Goal: Task Accomplishment & Management: Use online tool/utility

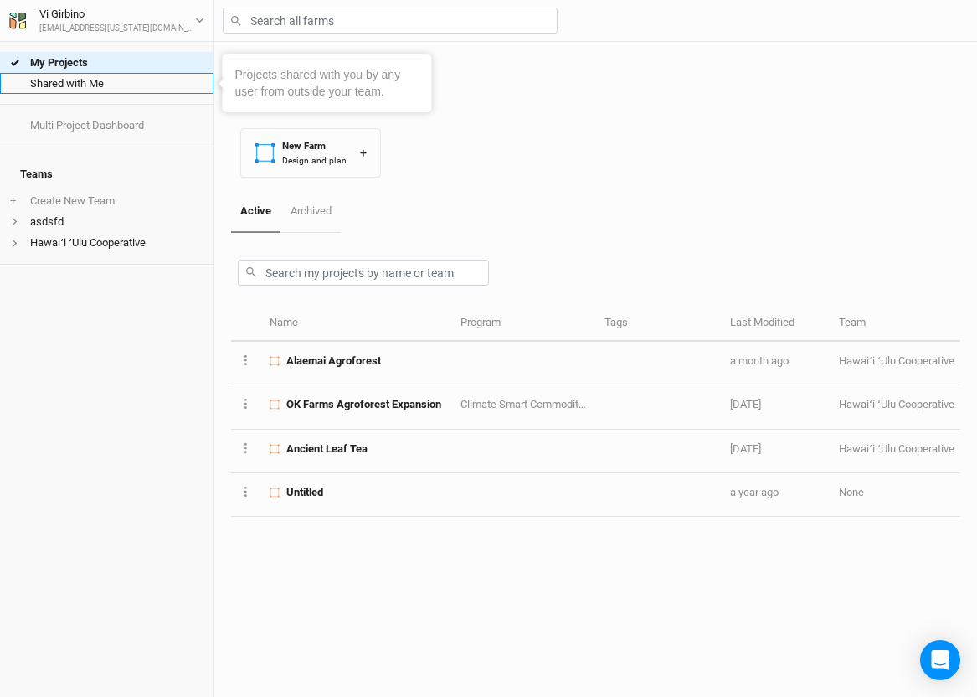
click at [72, 88] on link "Shared with Me" at bounding box center [106, 83] width 213 height 21
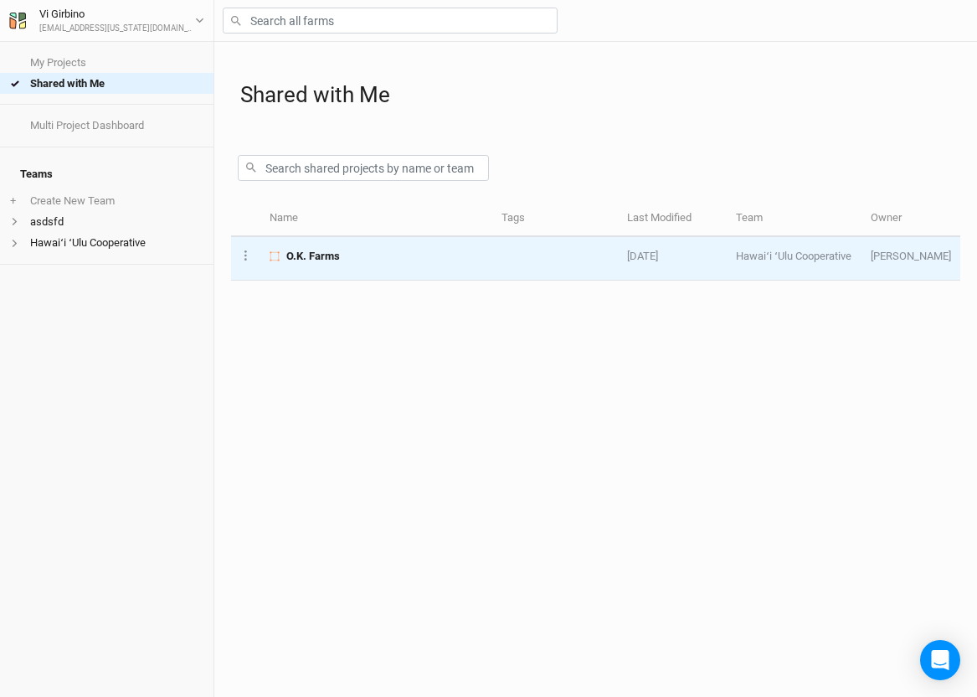
click at [426, 264] on div "O.K. Farms" at bounding box center [376, 256] width 213 height 15
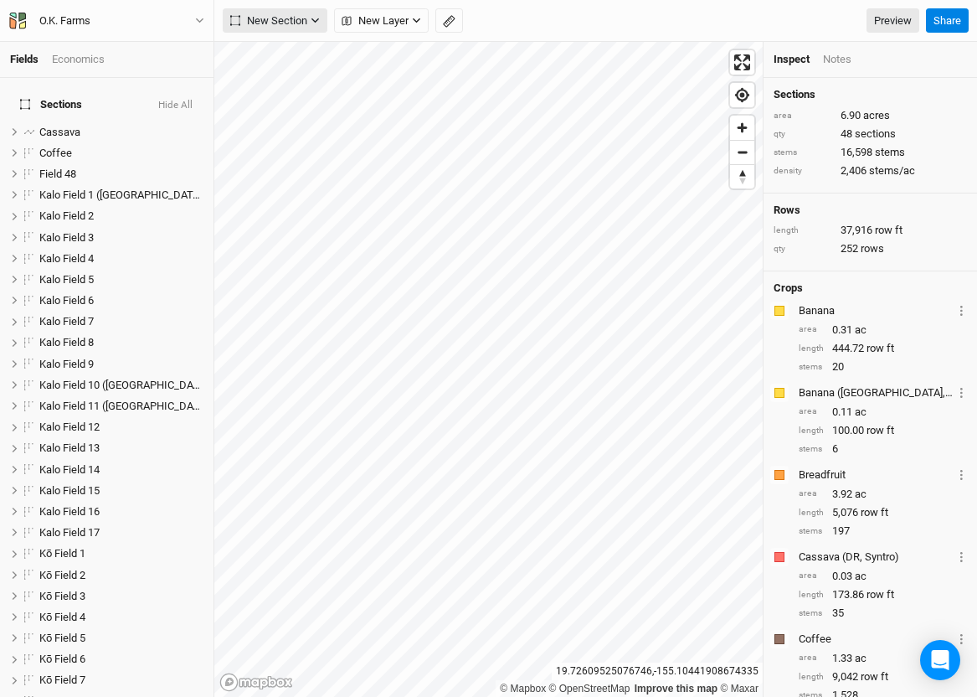
click at [306, 22] on span "New Section" at bounding box center [268, 21] width 77 height 17
click at [276, 54] on div "Grid" at bounding box center [271, 55] width 25 height 19
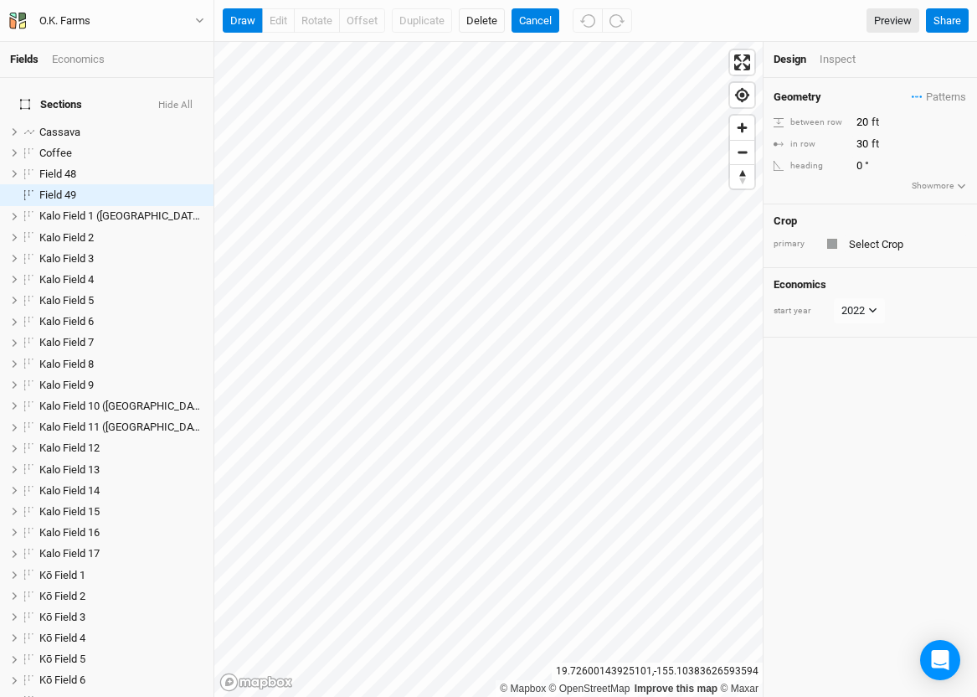
click at [867, 229] on div "Crop primary" at bounding box center [870, 236] width 213 height 64
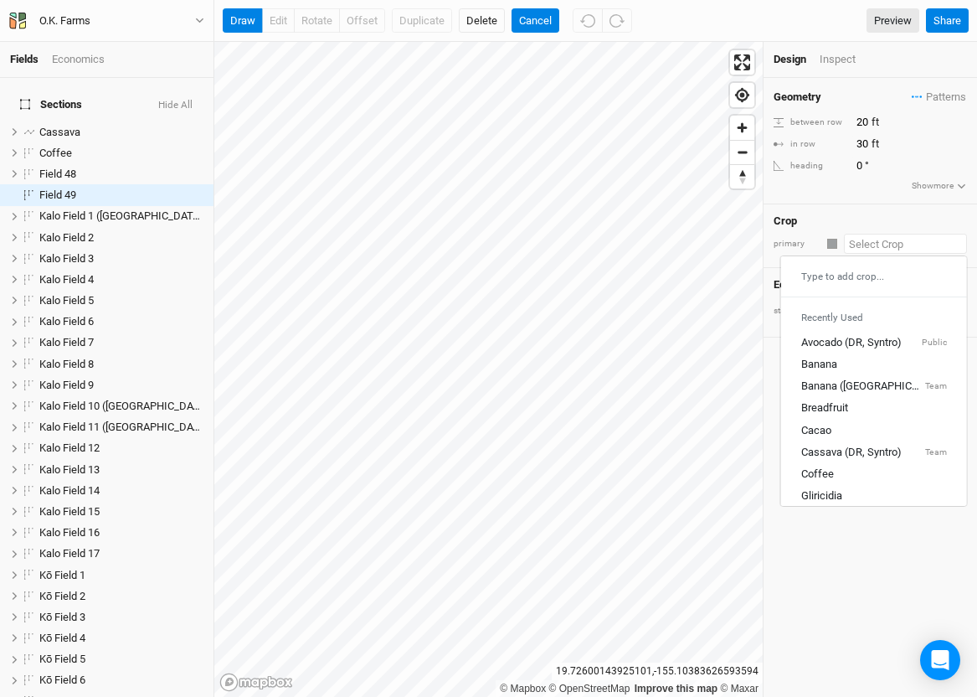
click at [868, 242] on input "text" at bounding box center [905, 244] width 123 height 20
type input "tu"
type input "tumeric"
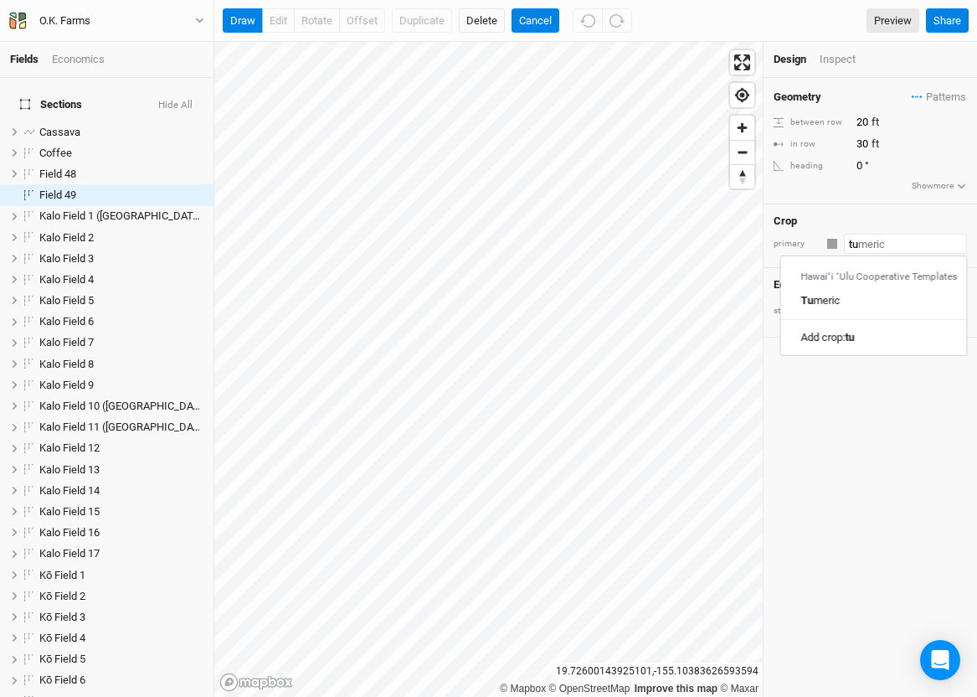
type input "tur"
type input "tu"
type input "tumeric"
type input "t"
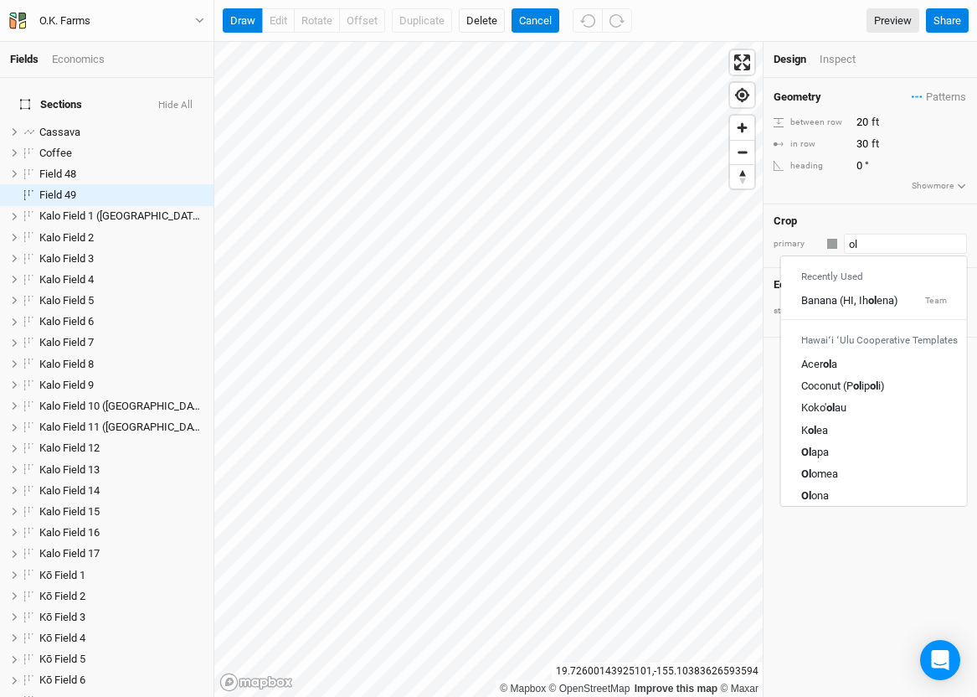
type input "o"
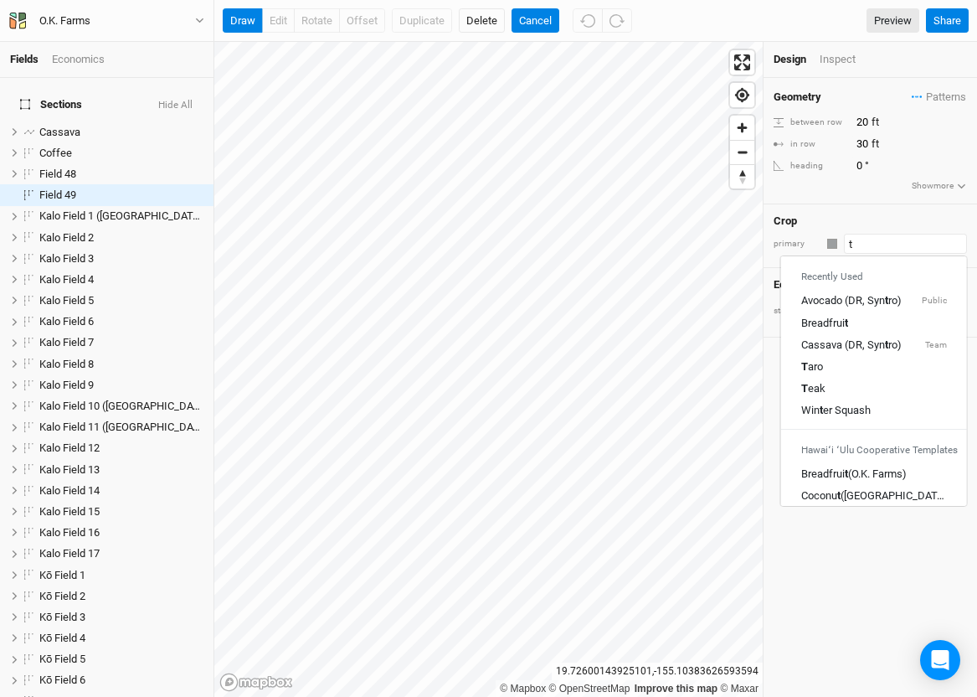
type input "tu"
type input "tumeric"
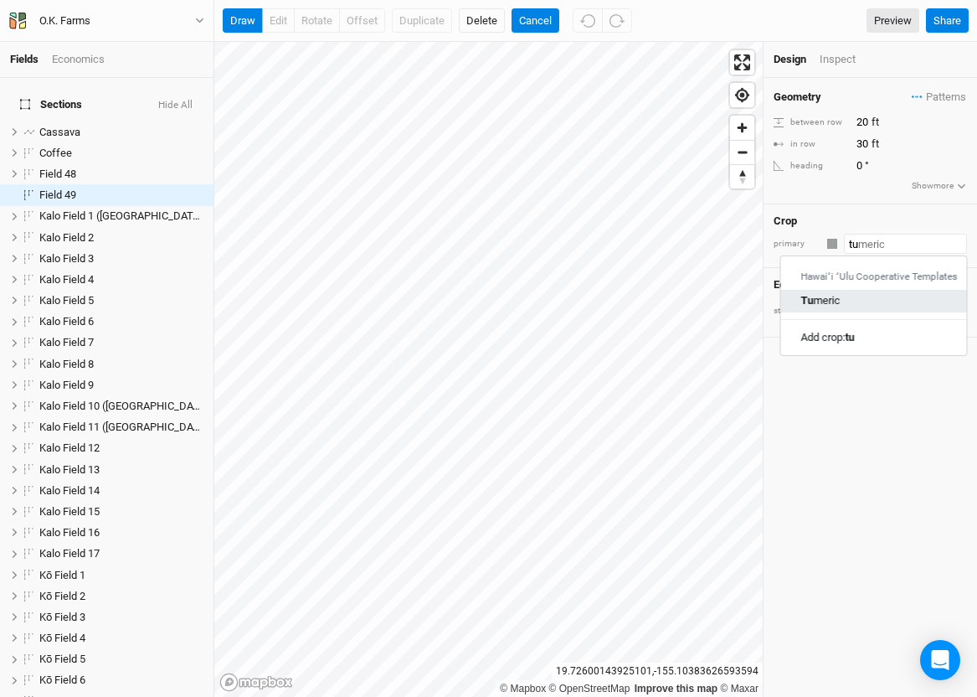
click at [841, 304] on div "Tu meric" at bounding box center [874, 301] width 146 height 15
type input "Tumeric"
type input "3"
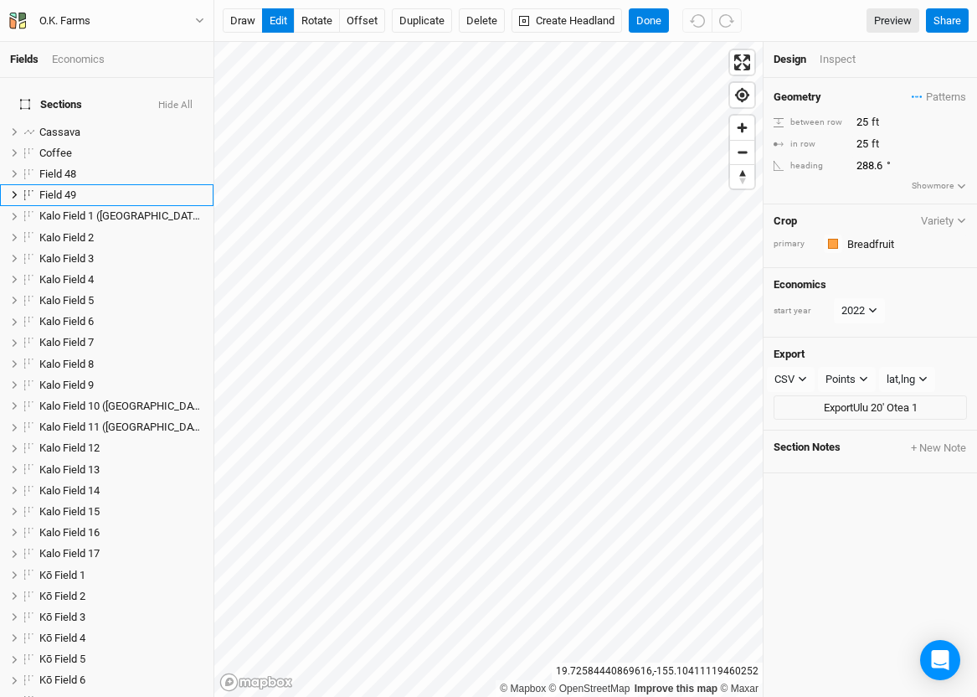
scroll to position [620, 0]
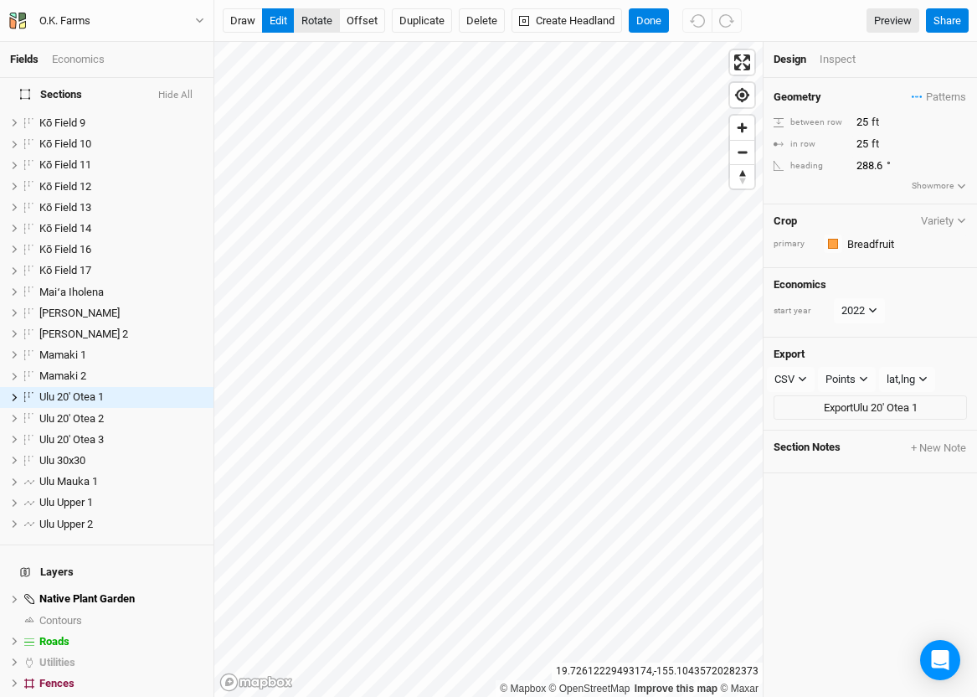
click at [326, 24] on button "rotate" at bounding box center [317, 20] width 46 height 25
type input "288.6"
click at [637, 27] on button "Done" at bounding box center [649, 20] width 40 height 25
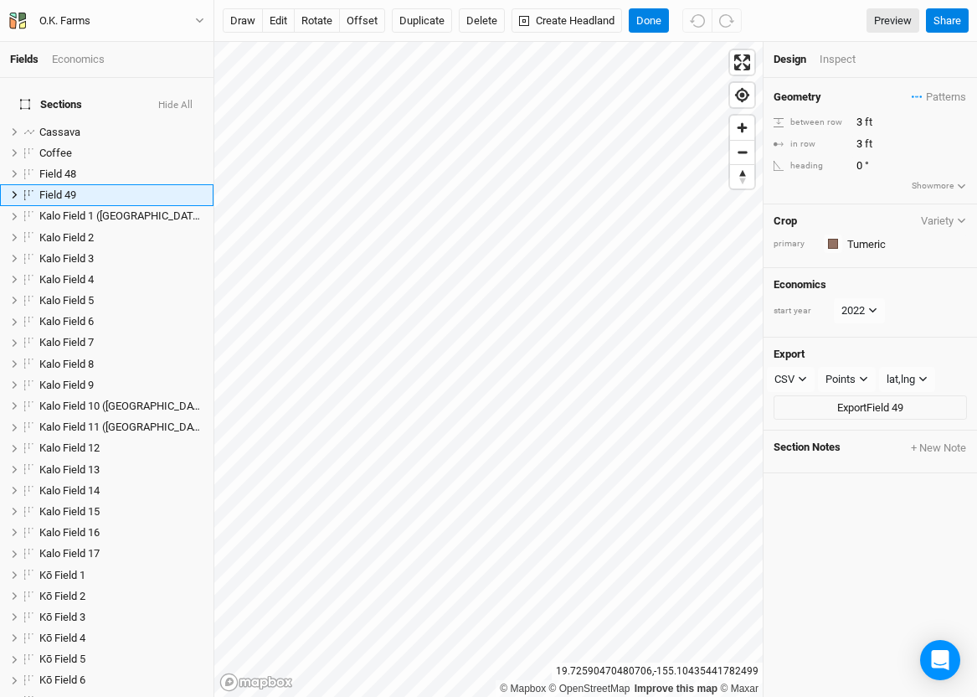
scroll to position [0, 0]
click at [311, 22] on button "rotate" at bounding box center [317, 20] width 46 height 25
type input "18.8"
click at [644, 21] on button "Done" at bounding box center [649, 20] width 40 height 25
click at [59, 188] on span "Field 49" at bounding box center [57, 194] width 37 height 13
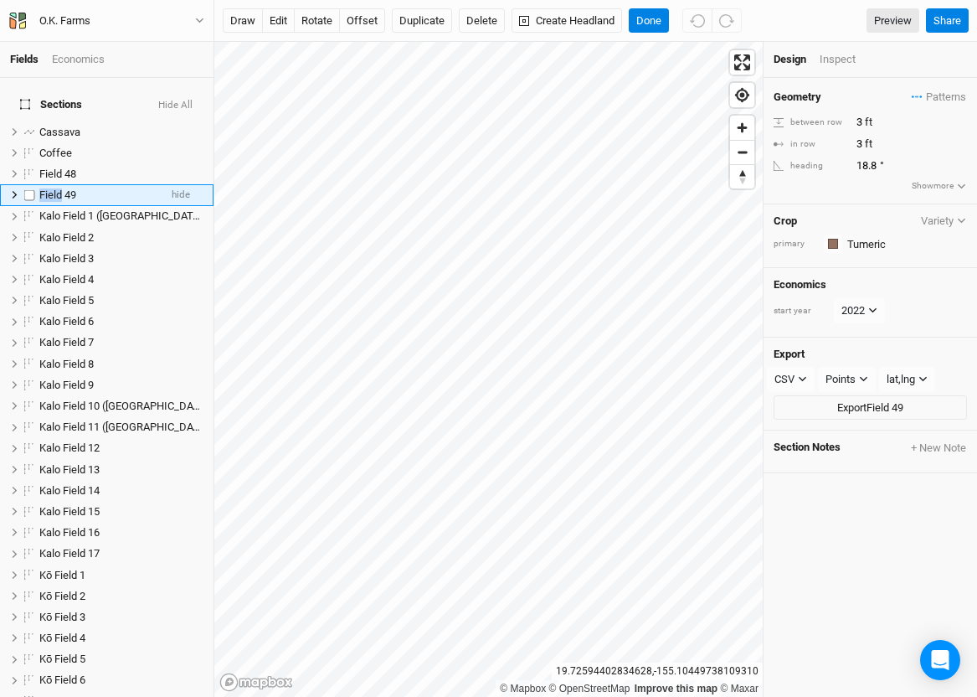
click at [59, 188] on span "Field 49" at bounding box center [57, 194] width 37 height 13
type input "Olena (Turmeric)"
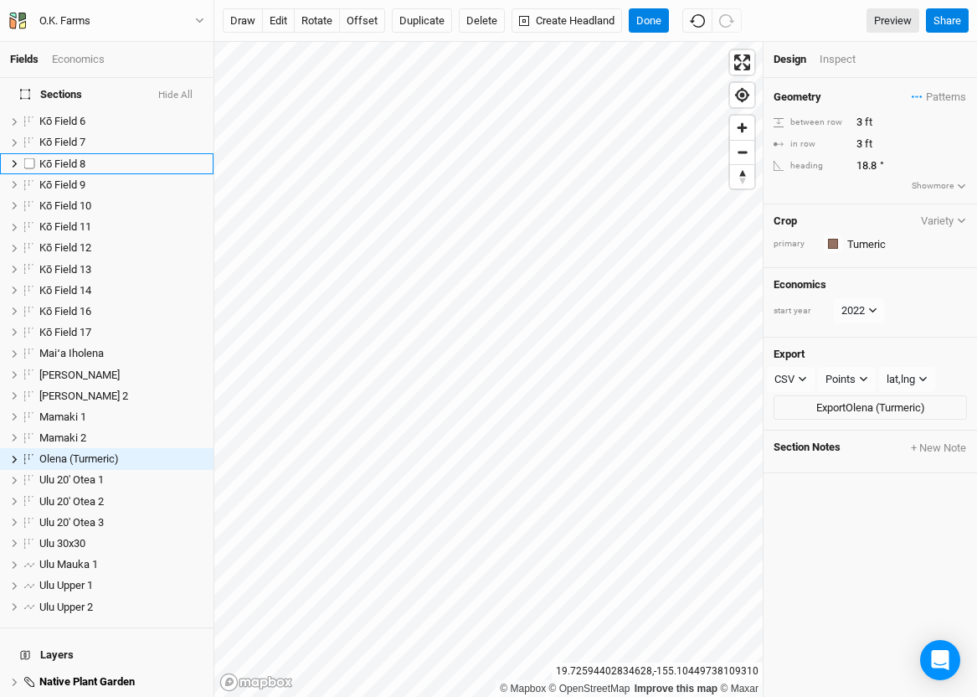
scroll to position [538, 0]
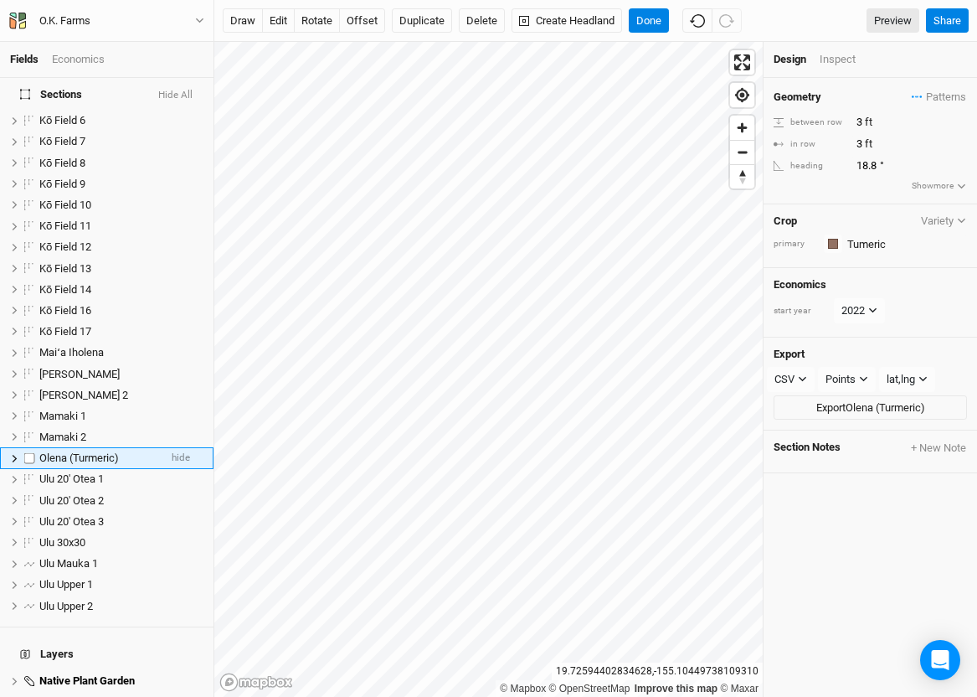
click at [126, 452] on div "Olena (Turmeric)" at bounding box center [98, 457] width 119 height 13
click at [113, 451] on span "Olena (Turmeric)" at bounding box center [79, 457] width 80 height 13
click at [119, 451] on span "Olena (Turmeric)" at bounding box center [79, 457] width 80 height 13
click at [121, 450] on input "Olena (Turmeric)" at bounding box center [94, 457] width 113 height 15
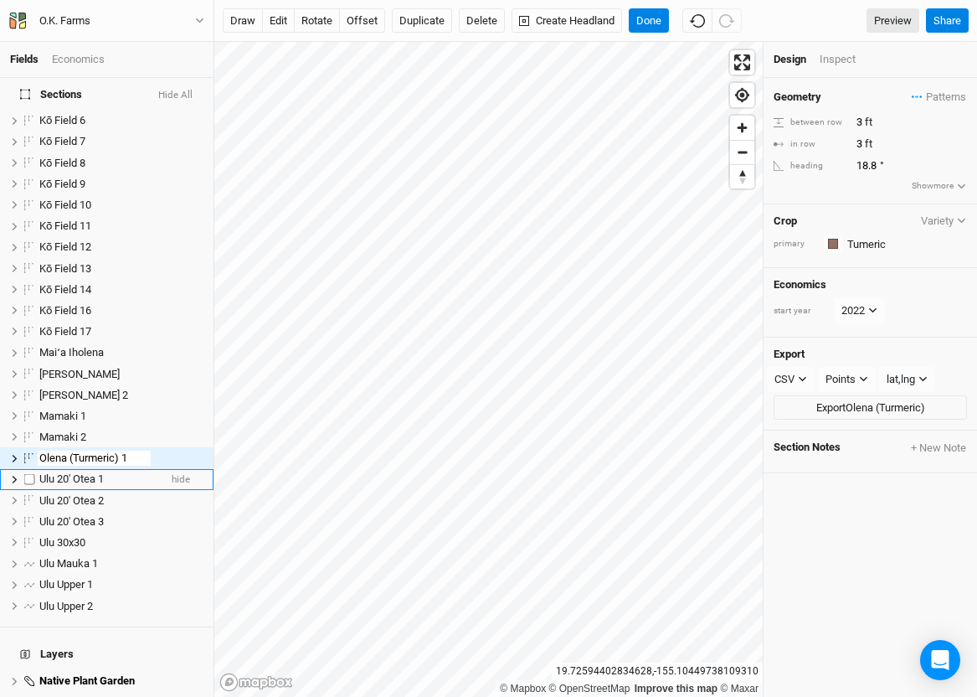
type input "Olena (Turmeric) 1"
click at [838, 66] on div "Inspect" at bounding box center [849, 59] width 59 height 15
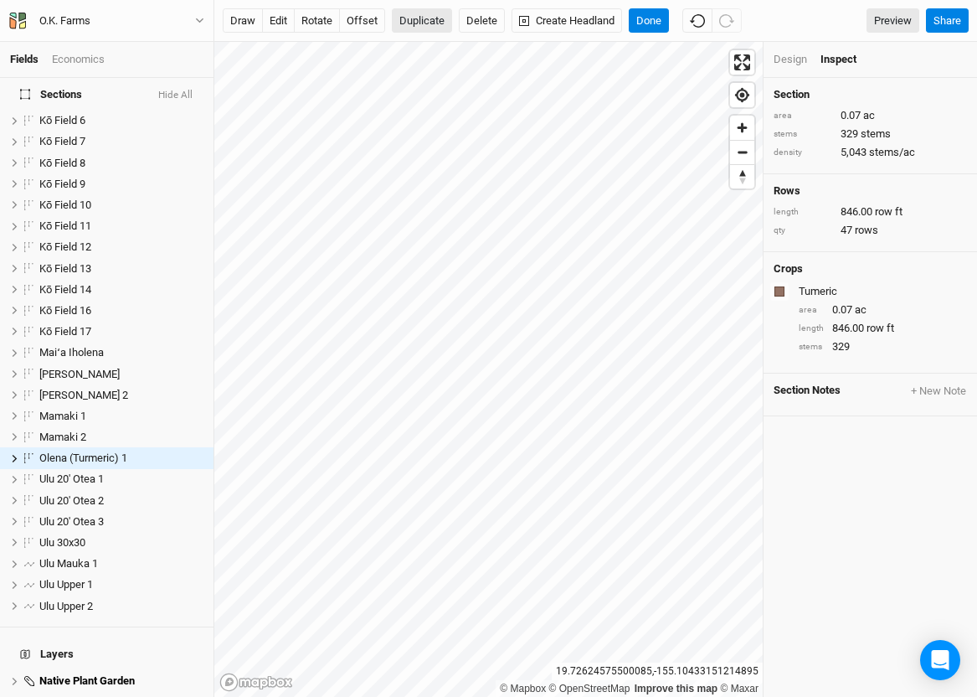
click at [404, 26] on button "Duplicate" at bounding box center [422, 20] width 60 height 25
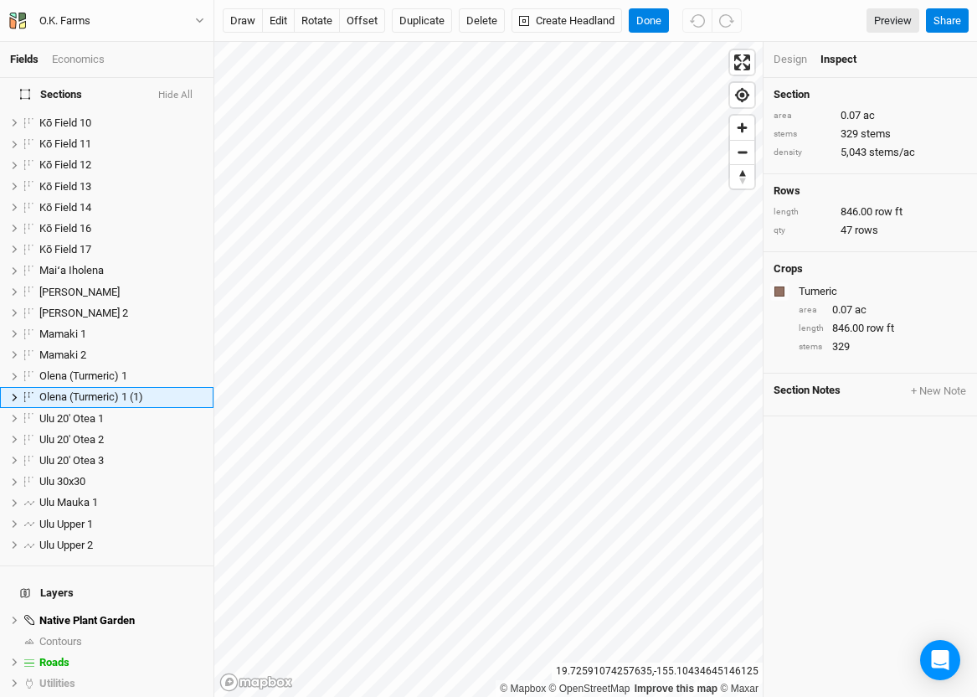
scroll to position [620, 0]
click at [286, 23] on button "edit" at bounding box center [278, 20] width 33 height 25
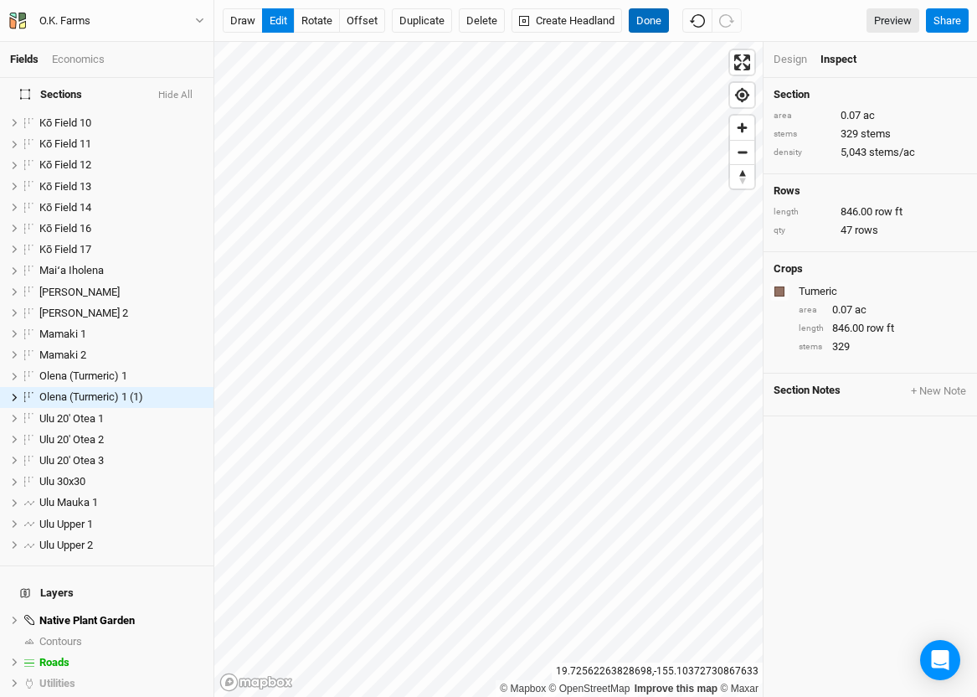
click at [656, 18] on button "Done" at bounding box center [649, 20] width 40 height 25
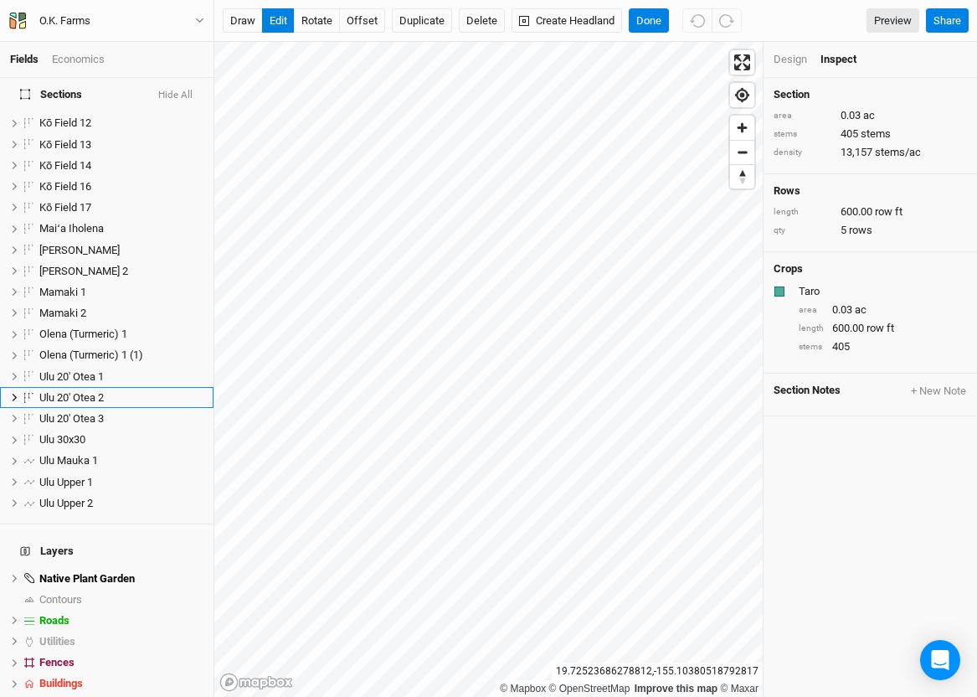
scroll to position [0, 0]
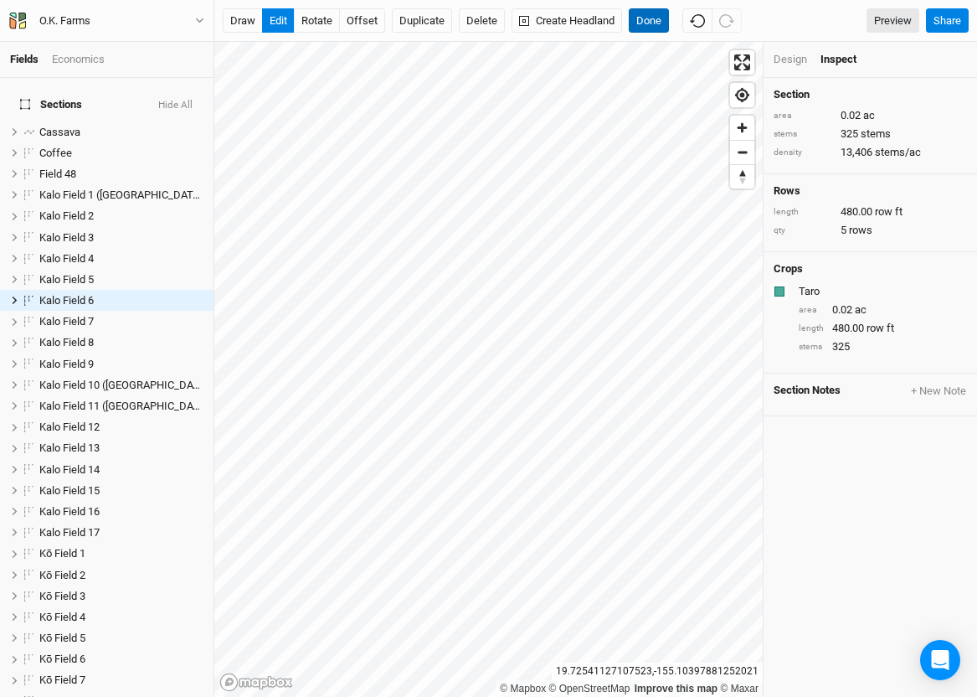
click at [663, 16] on button "Done" at bounding box center [649, 20] width 40 height 25
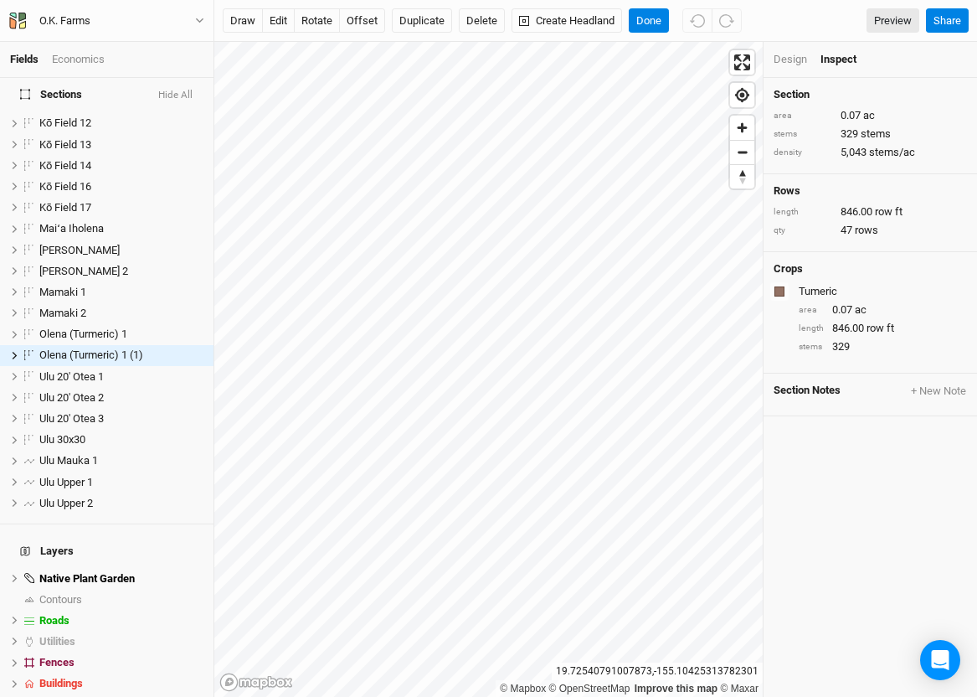
scroll to position [620, 0]
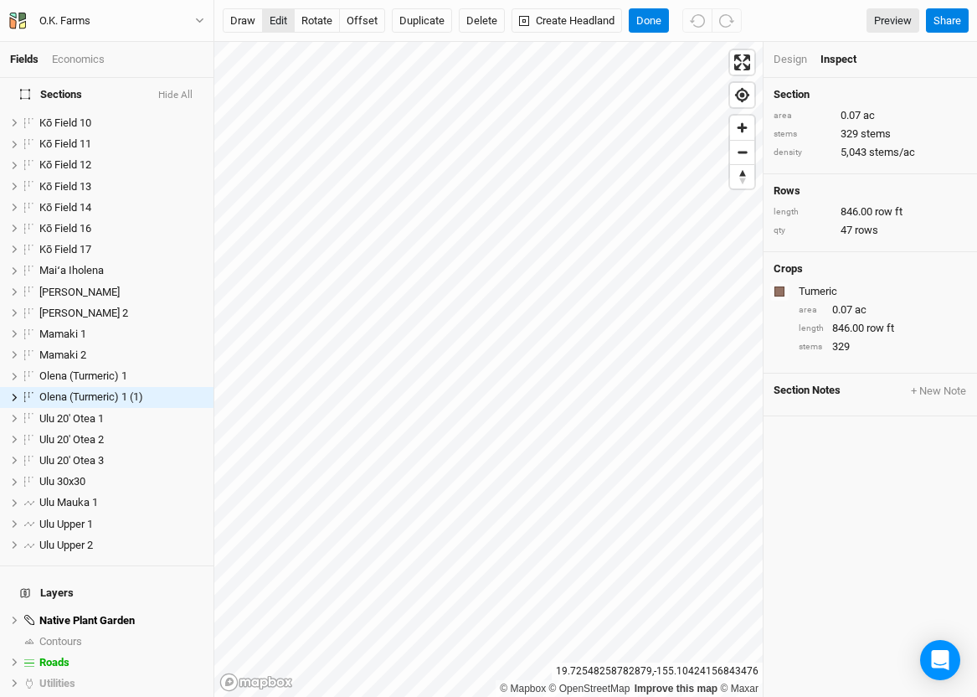
click at [279, 18] on button "edit" at bounding box center [278, 20] width 33 height 25
click at [836, 57] on div "Inspect" at bounding box center [849, 59] width 59 height 15
click at [806, 60] on div "Design" at bounding box center [790, 59] width 33 height 15
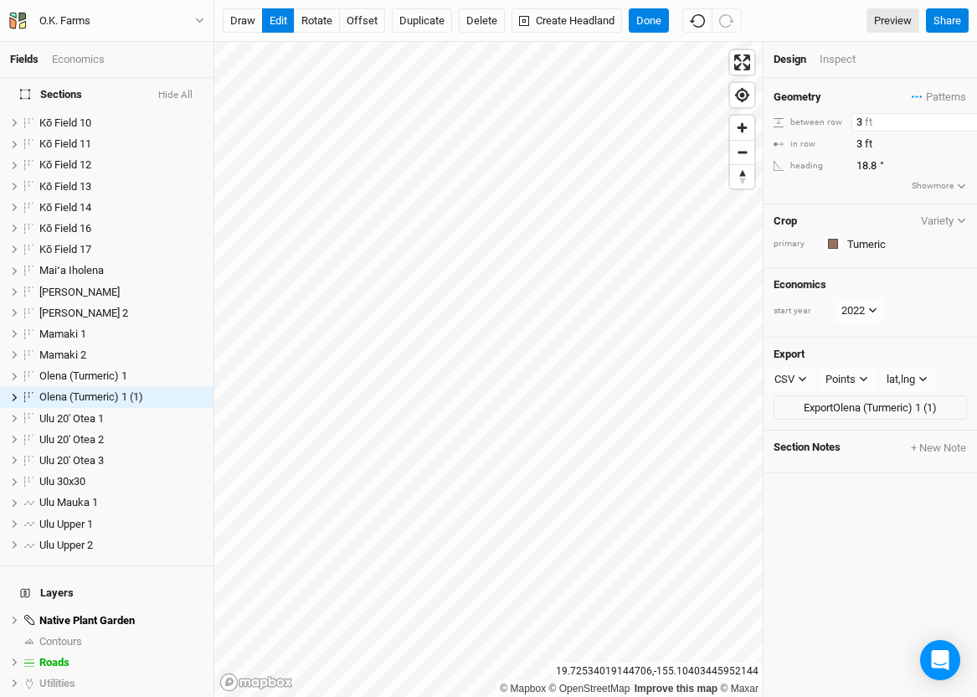
click at [868, 121] on input "3" at bounding box center [924, 122] width 146 height 18
type input "1"
type input "1.5"
click at [900, 145] on input "3" at bounding box center [924, 144] width 146 height 18
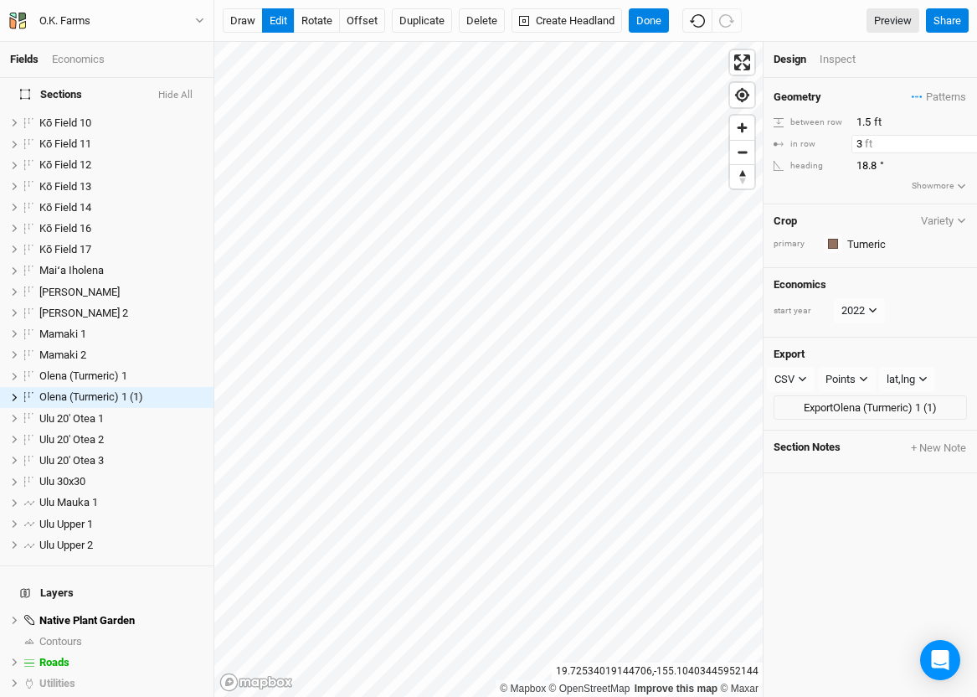
click at [900, 145] on input "3" at bounding box center [924, 144] width 146 height 18
type input "1.5"
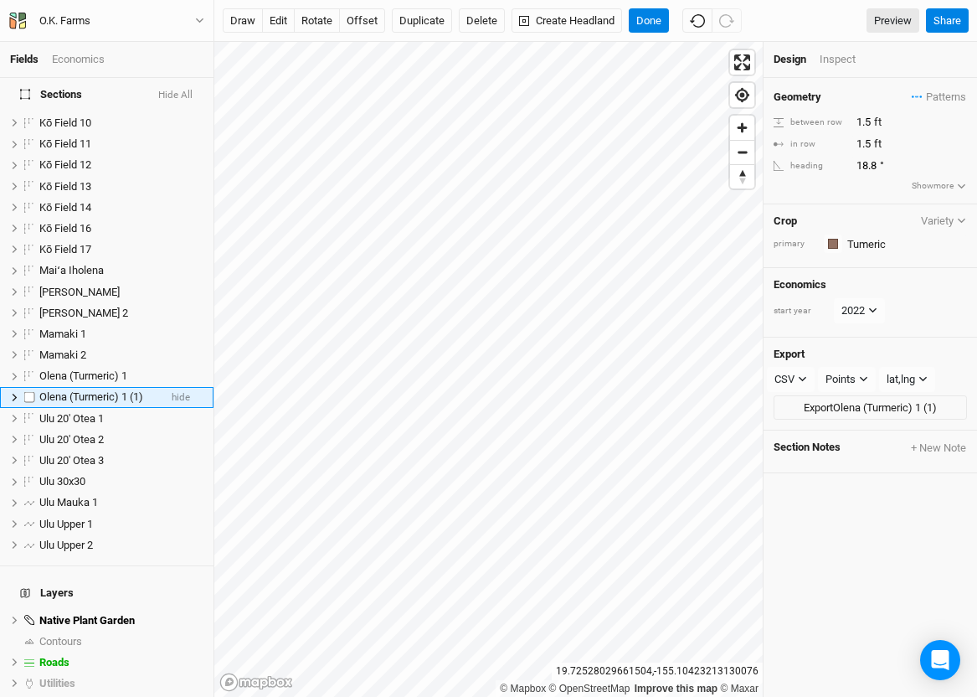
click at [164, 387] on li "Olena (Turmeric) 1 (1) hide" at bounding box center [106, 397] width 213 height 21
click at [143, 390] on span "Olena (Turmeric) 1 (1)" at bounding box center [91, 396] width 104 height 13
click at [147, 389] on input "Olena (Turmeric) 1 (1)" at bounding box center [94, 396] width 113 height 15
type input "Olena (Turmeric) 2"
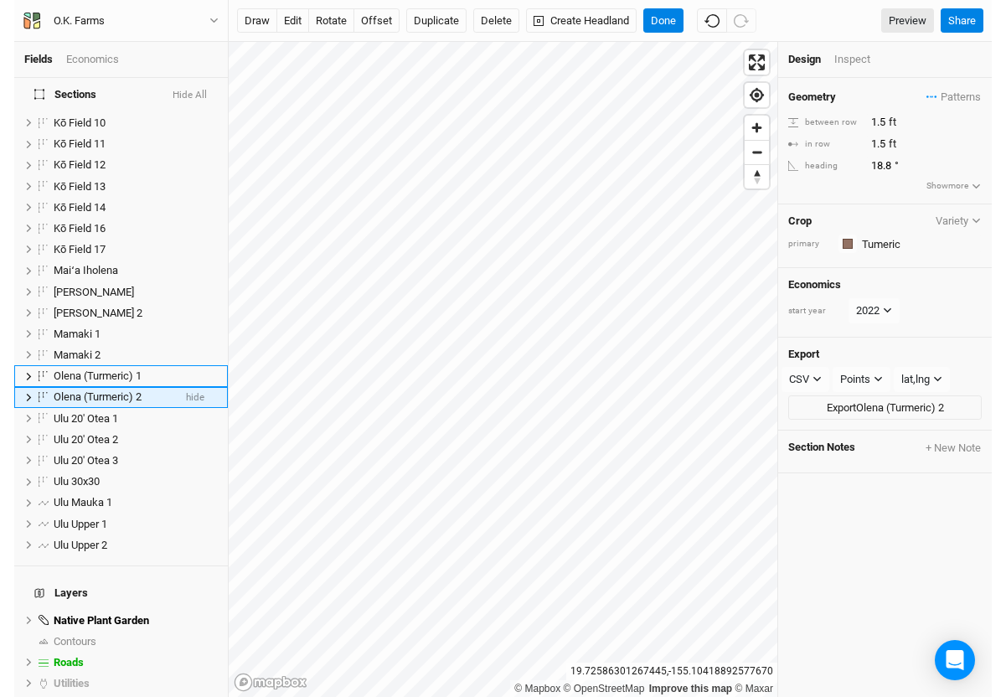
scroll to position [599, 0]
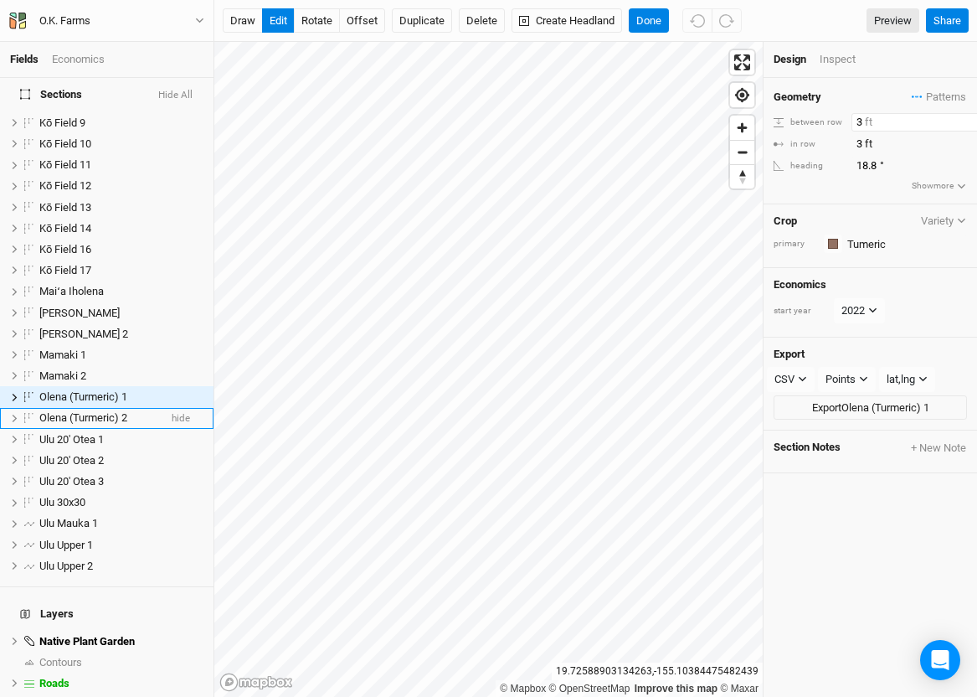
click at [866, 125] on input "3" at bounding box center [924, 122] width 146 height 18
type input "1.5"
click at [865, 137] on input "3" at bounding box center [924, 144] width 146 height 18
type input "1.5"
click at [835, 58] on div "Inspect" at bounding box center [849, 59] width 59 height 15
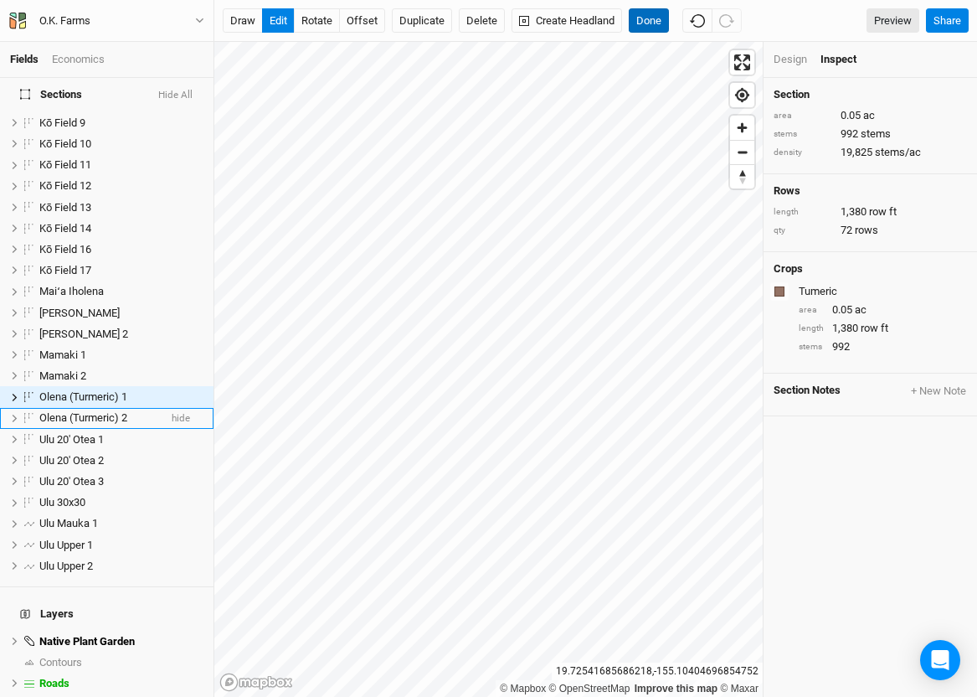
click at [645, 23] on button "Done" at bounding box center [649, 20] width 40 height 25
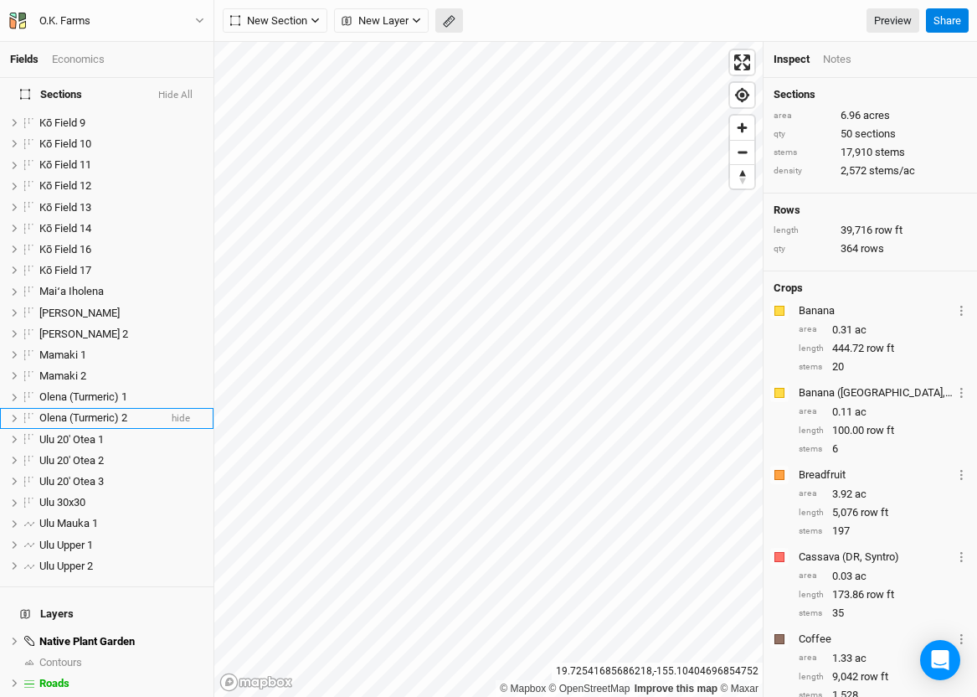
click at [448, 28] on rect "button" at bounding box center [448, 22] width 11 height 12
click at [841, 548] on div "© Mapbox © OpenStreetMap Improve this map © Maxar [GEOGRAPHIC_DATA] Inspect Not…" at bounding box center [595, 369] width 763 height 655
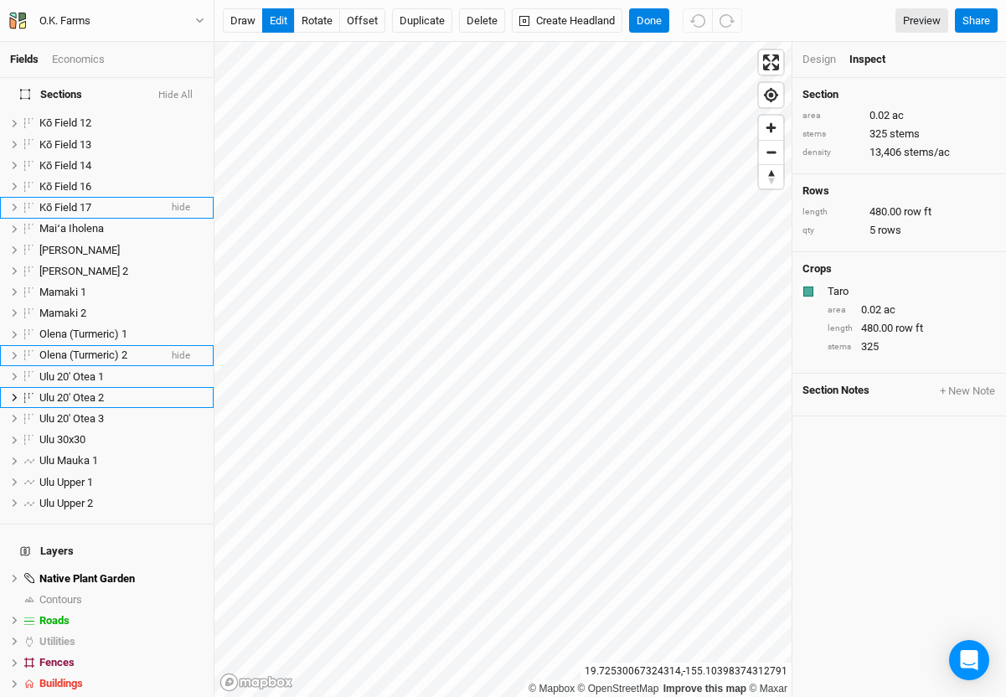
scroll to position [0, 0]
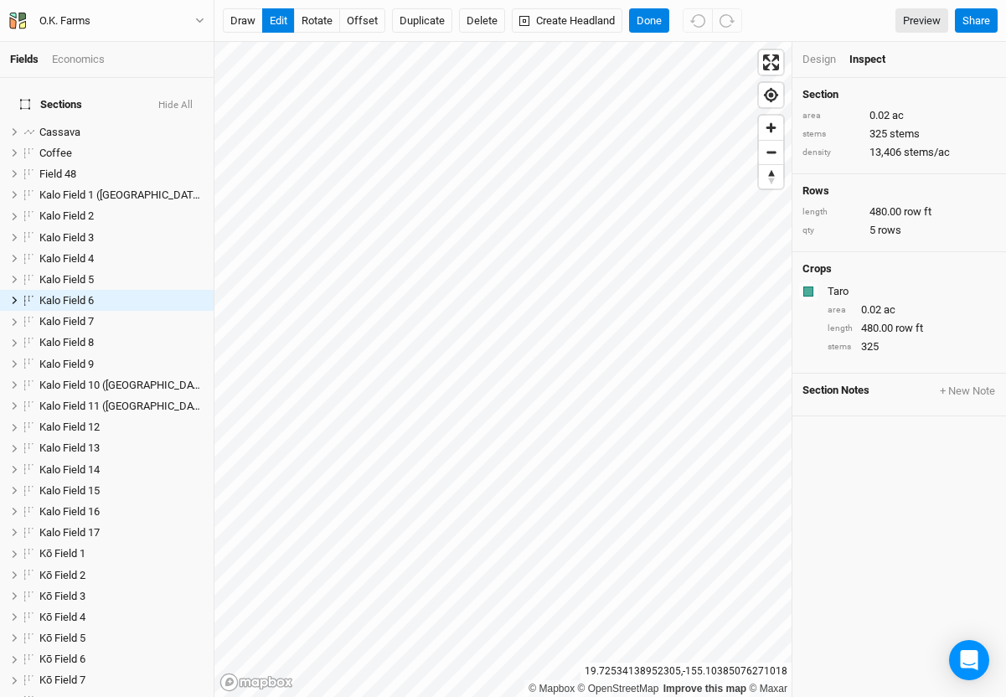
click at [840, 59] on li "Design" at bounding box center [825, 59] width 47 height 15
click at [829, 59] on div "Design" at bounding box center [818, 59] width 33 height 15
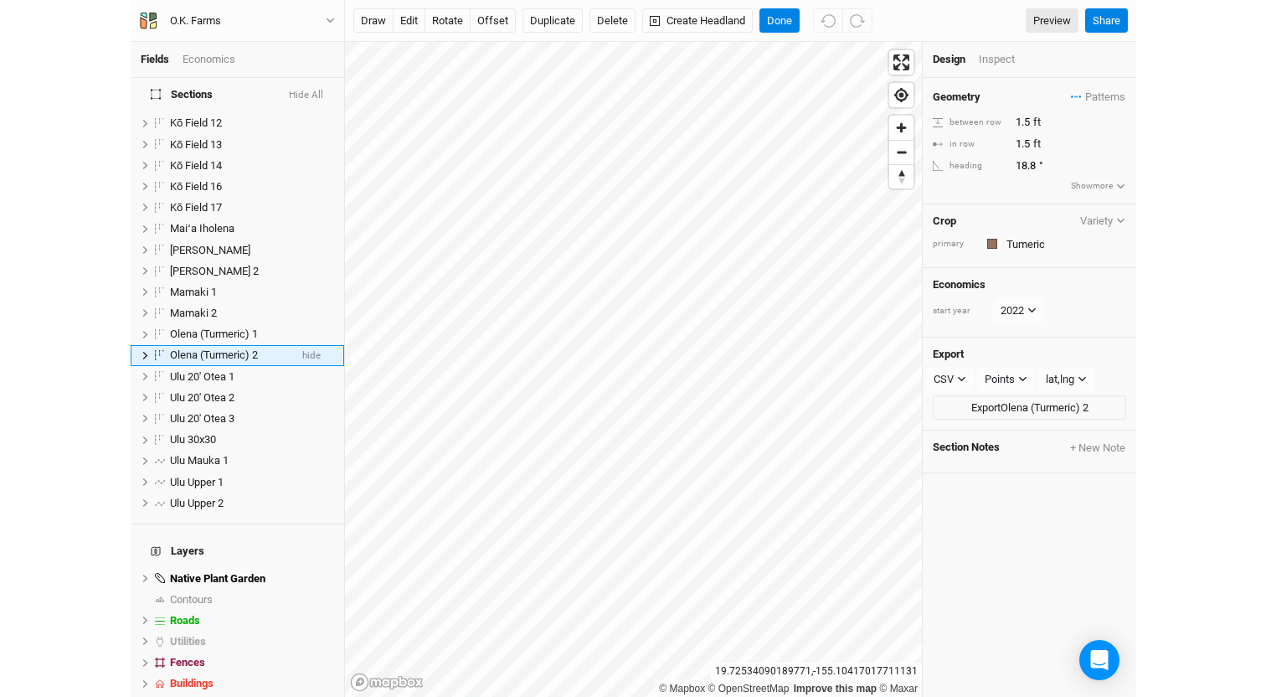
scroll to position [620, 0]
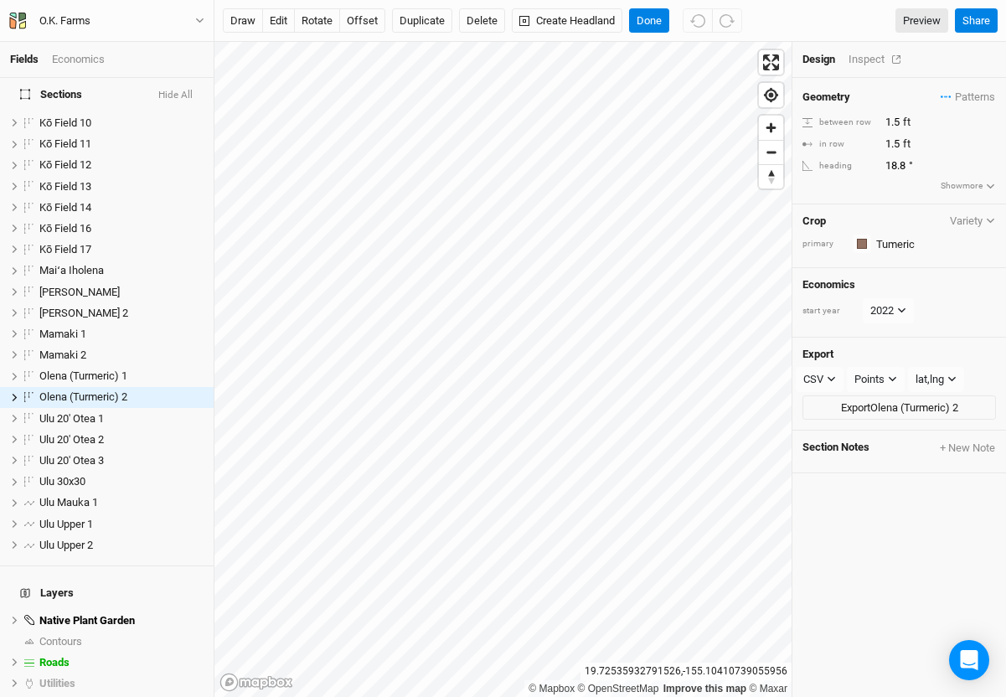
click at [857, 39] on div "draw edit rotate offset Duplicate Delete Create Headland Done Preview Share" at bounding box center [609, 21] width 791 height 42
click at [861, 50] on div "Design Inspect" at bounding box center [898, 60] width 213 height 36
click at [862, 60] on div "Inspect" at bounding box center [877, 59] width 59 height 15
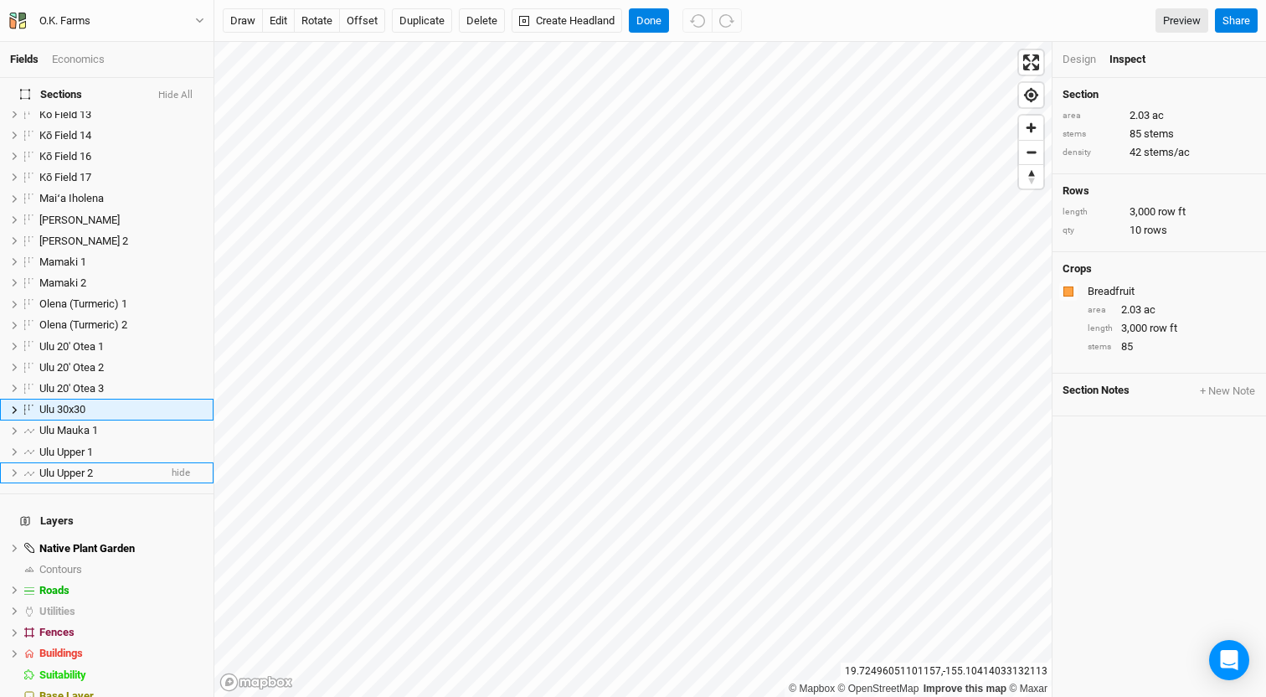
scroll to position [692, 0]
click at [976, 57] on div "Design" at bounding box center [1078, 59] width 33 height 15
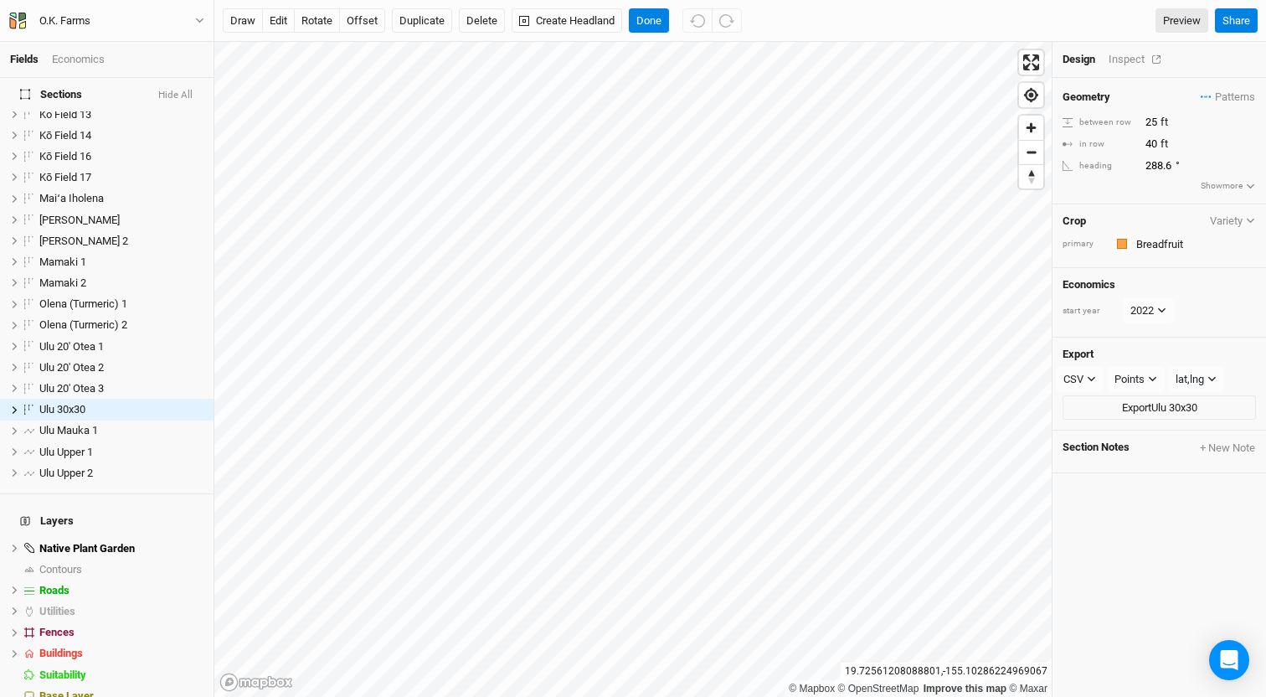
click at [976, 59] on div "Inspect" at bounding box center [1137, 59] width 59 height 15
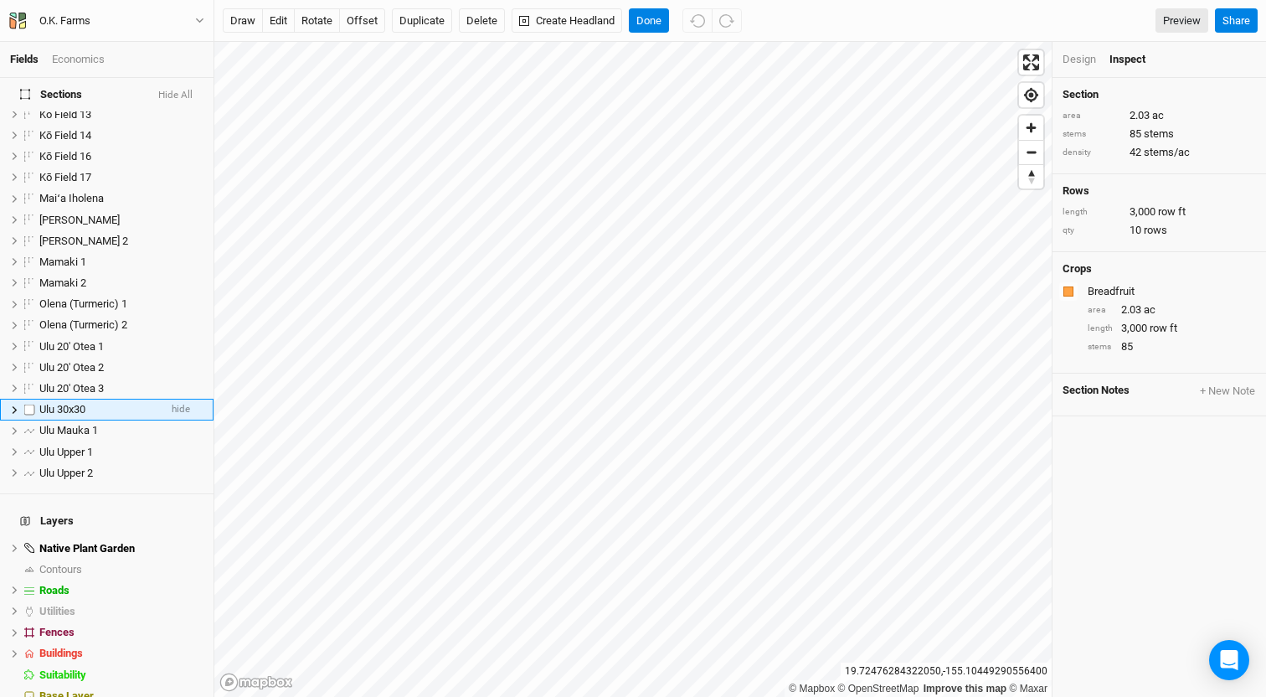
click at [127, 403] on div "Ulu 30x30" at bounding box center [98, 409] width 119 height 13
click at [83, 68] on div "Fields Economics" at bounding box center [106, 60] width 213 height 36
click at [976, 54] on div "Design" at bounding box center [1078, 59] width 33 height 15
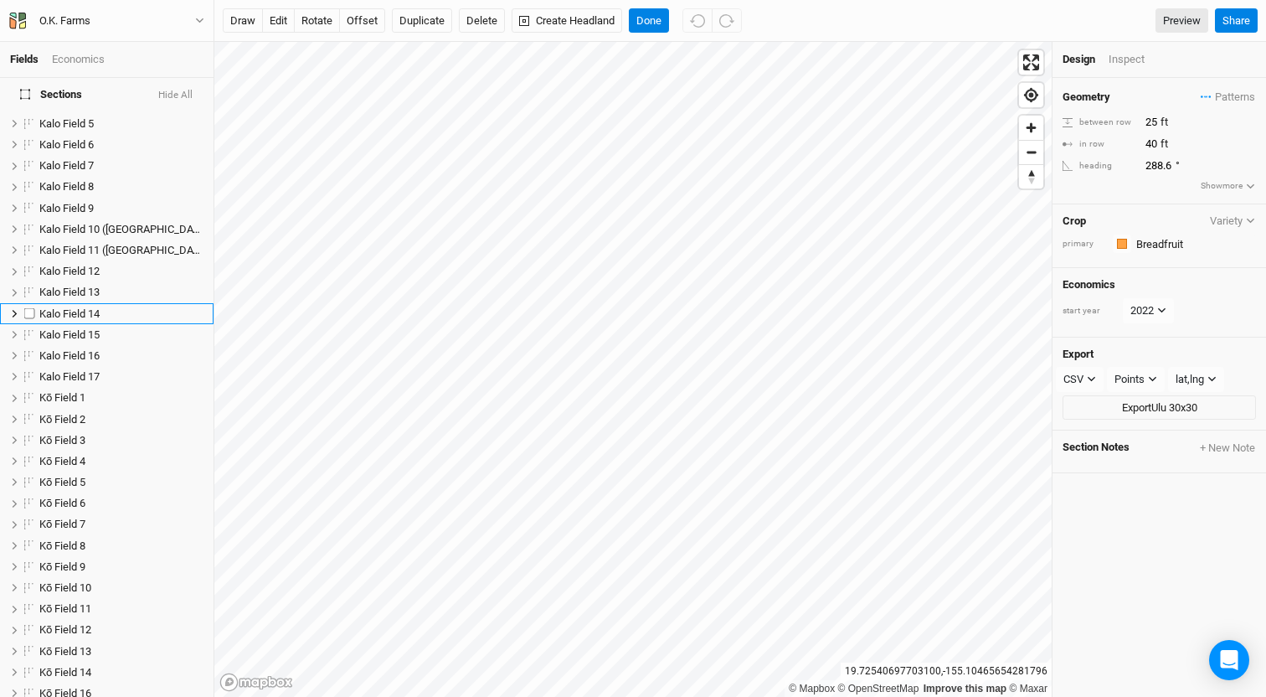
scroll to position [0, 0]
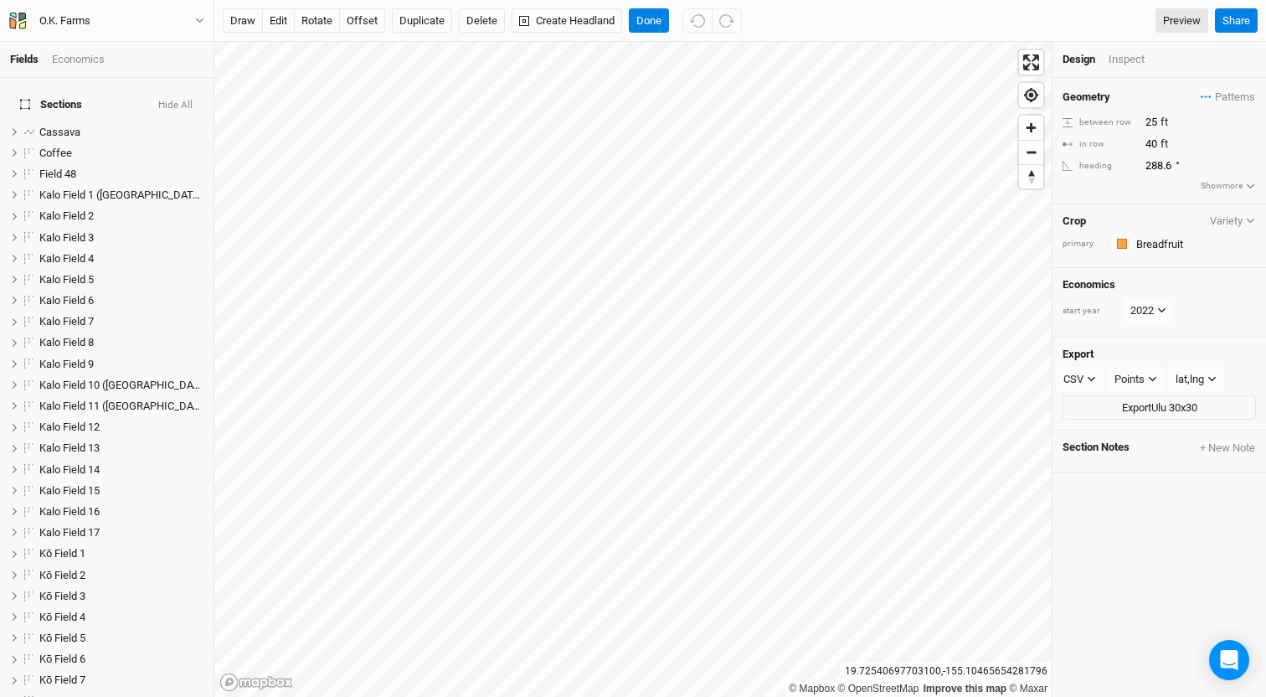
click at [63, 51] on div "Fields Economics" at bounding box center [106, 60] width 213 height 36
click at [63, 54] on div "Economics" at bounding box center [78, 59] width 53 height 15
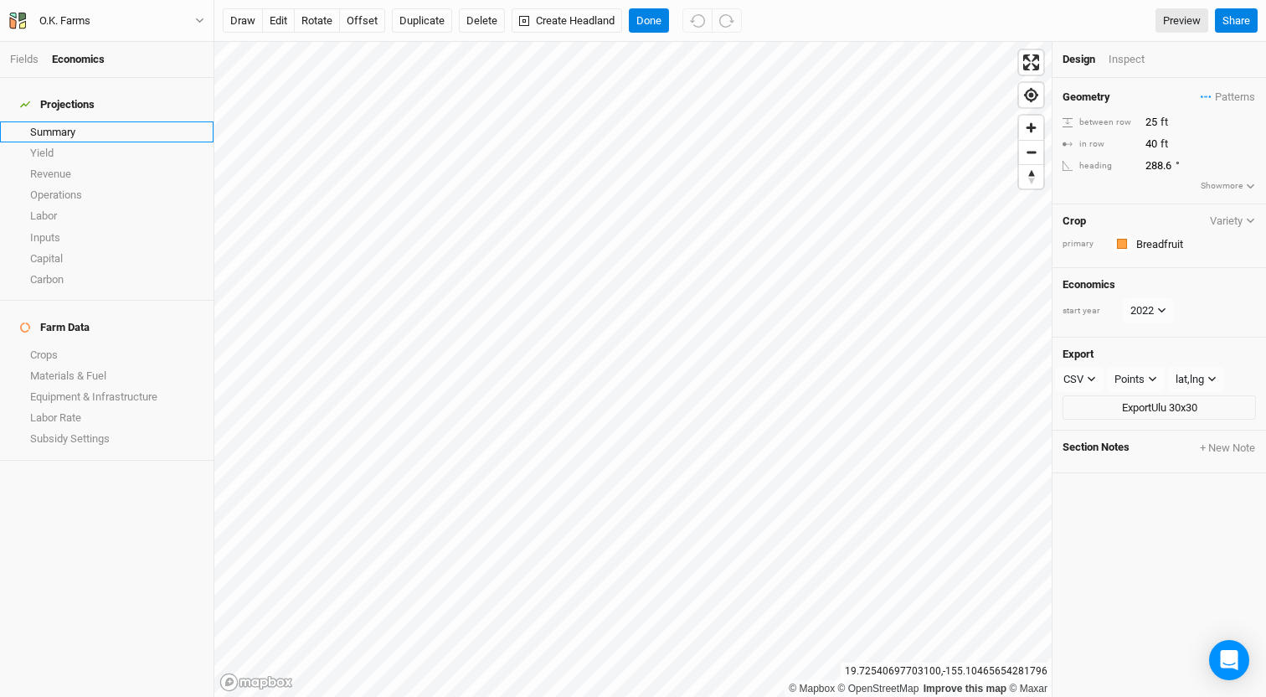
click at [44, 125] on link "Summary" at bounding box center [106, 131] width 213 height 21
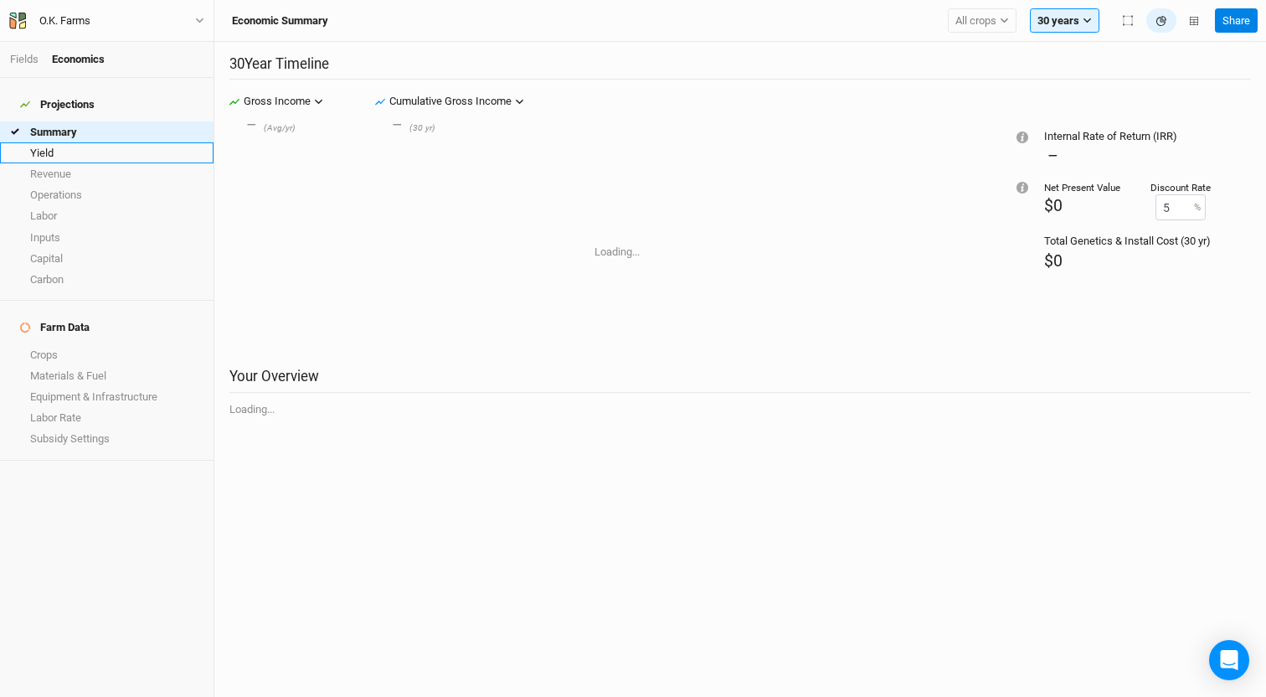
click at [139, 149] on link "Yield" at bounding box center [106, 152] width 213 height 21
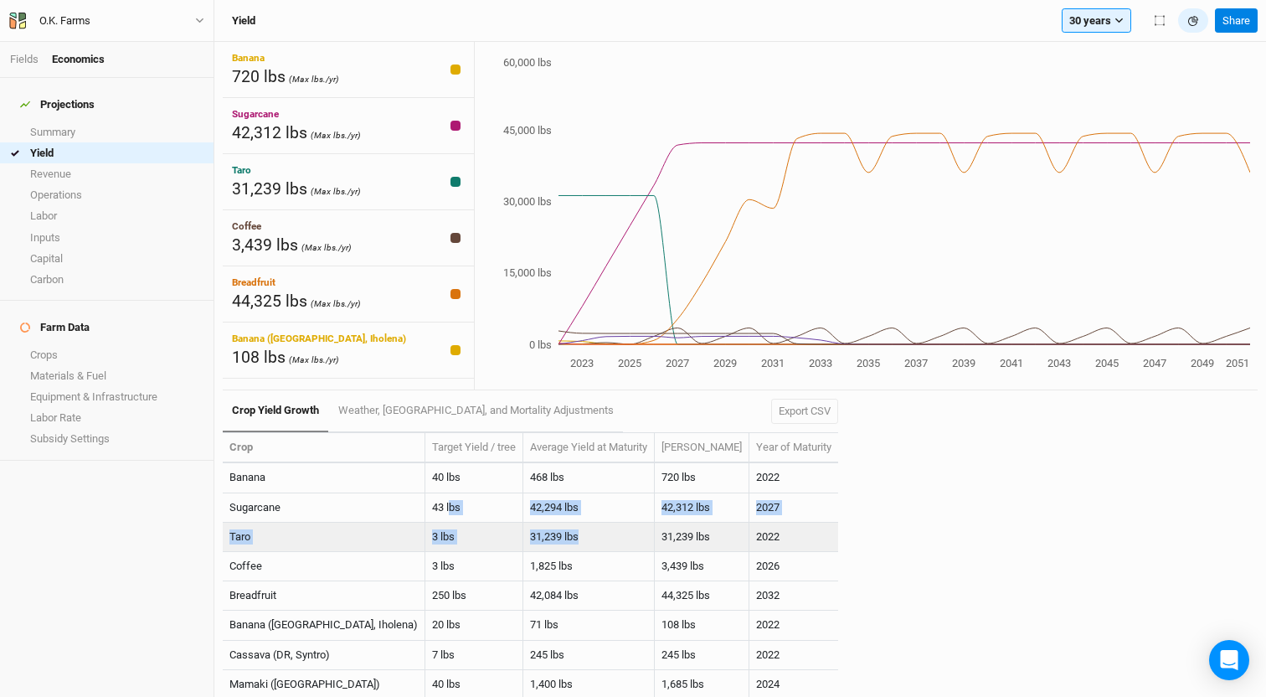
drag, startPoint x: 364, startPoint y: 511, endPoint x: 491, endPoint y: 535, distance: 129.6
click at [493, 537] on tbody "Banana 40 lbs 468 lbs 720 lbs 2022 Sugarcane 43 lbs 42,294 lbs 42,312 lbs 2027 …" at bounding box center [530, 595] width 615 height 265
click at [523, 518] on td "42,294 lbs" at bounding box center [588, 507] width 131 height 29
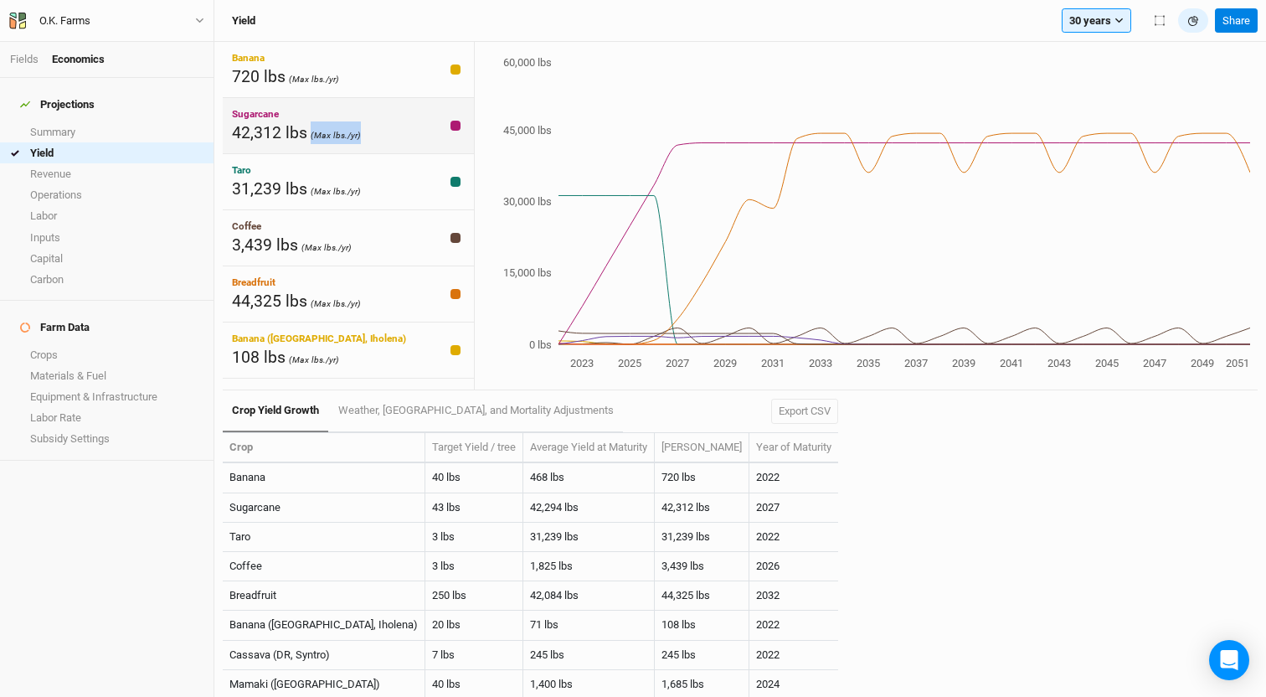
drag, startPoint x: 308, startPoint y: 139, endPoint x: 354, endPoint y: 143, distance: 46.2
click at [354, 143] on div "42,312 lbs (Max lbs./yr)" at bounding box center [296, 132] width 129 height 23
click at [13, 69] on div "Fields Economics" at bounding box center [106, 60] width 213 height 36
click at [24, 75] on div "Fields Economics" at bounding box center [106, 60] width 213 height 36
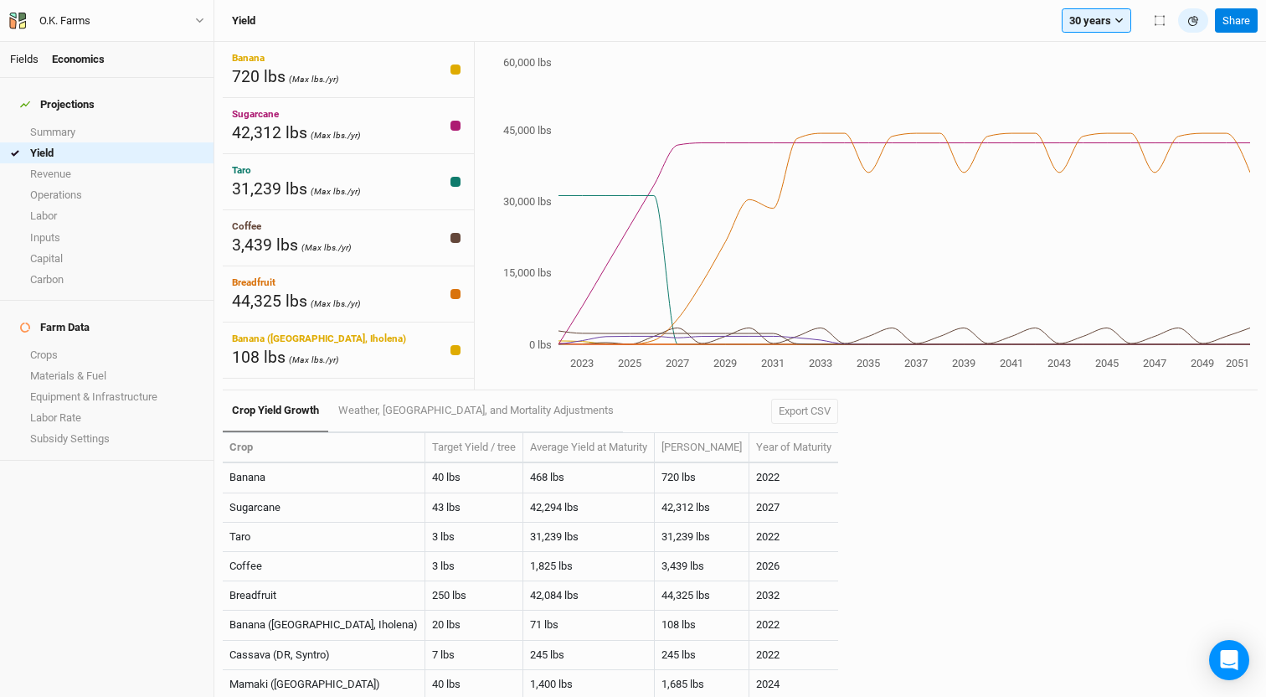
click at [24, 62] on link "Fields" at bounding box center [24, 59] width 28 height 13
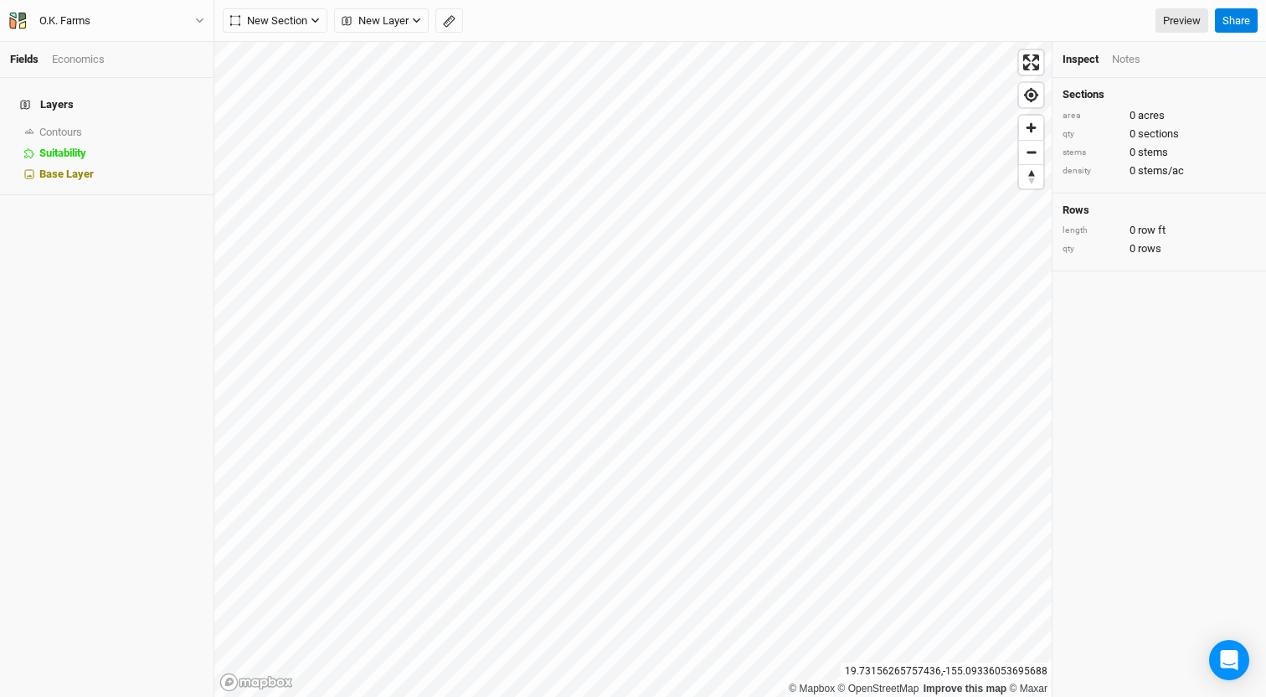
click at [976, 60] on div "Notes" at bounding box center [1126, 59] width 28 height 15
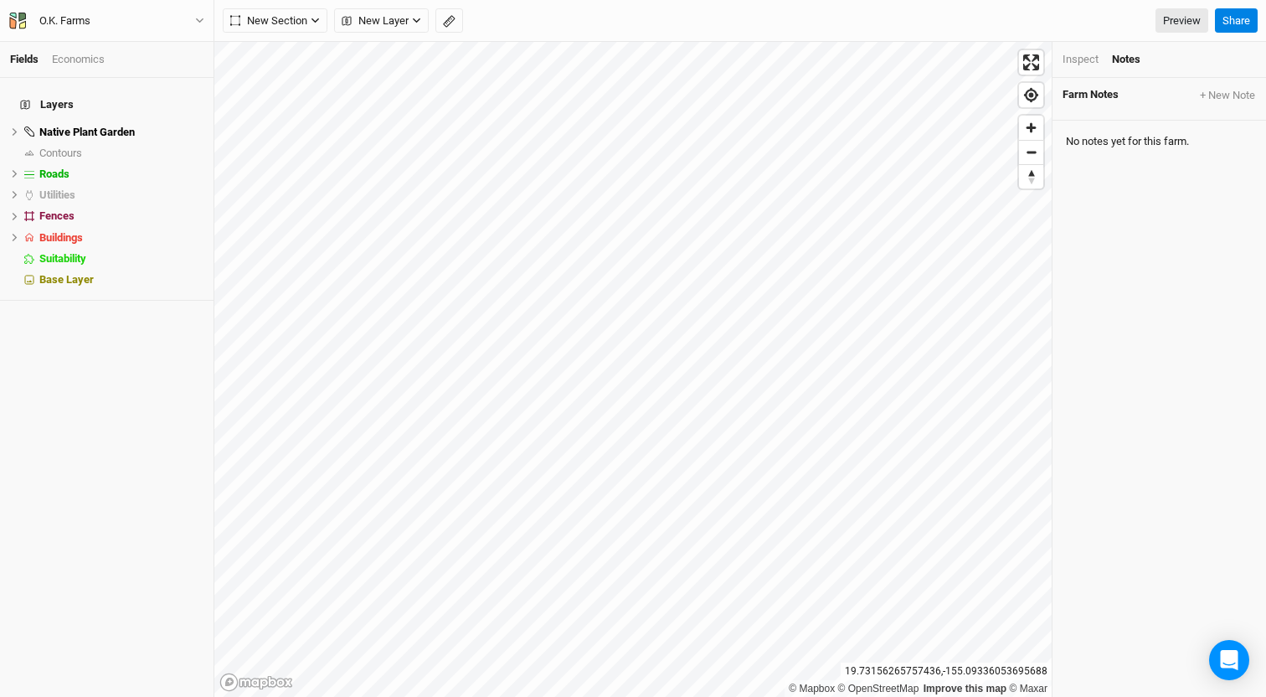
click at [976, 57] on div "Inspect" at bounding box center [1080, 59] width 36 height 15
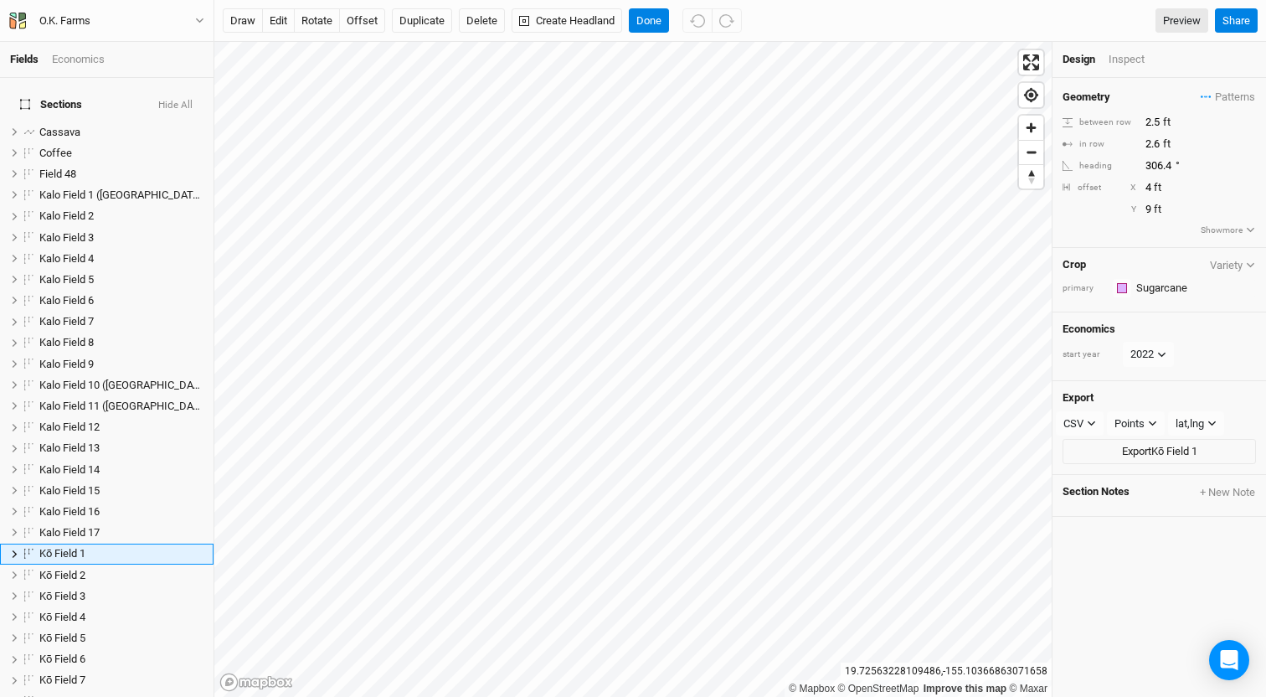
scroll to position [157, 0]
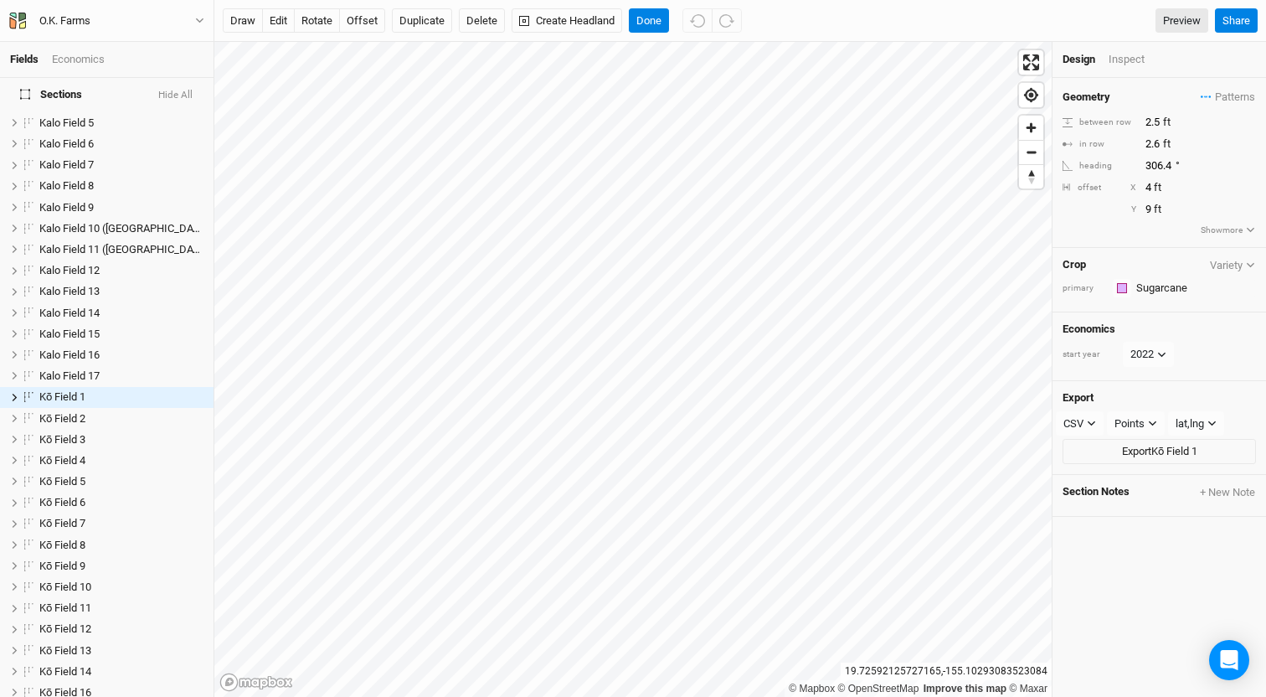
click at [976, 41] on div "draw edit rotate offset Duplicate Delete Create Headland Done Preview Share" at bounding box center [740, 21] width 1052 height 42
click at [976, 51] on div "Design Inspect" at bounding box center [1158, 60] width 213 height 36
click at [976, 62] on div "Inspect" at bounding box center [1137, 59] width 59 height 15
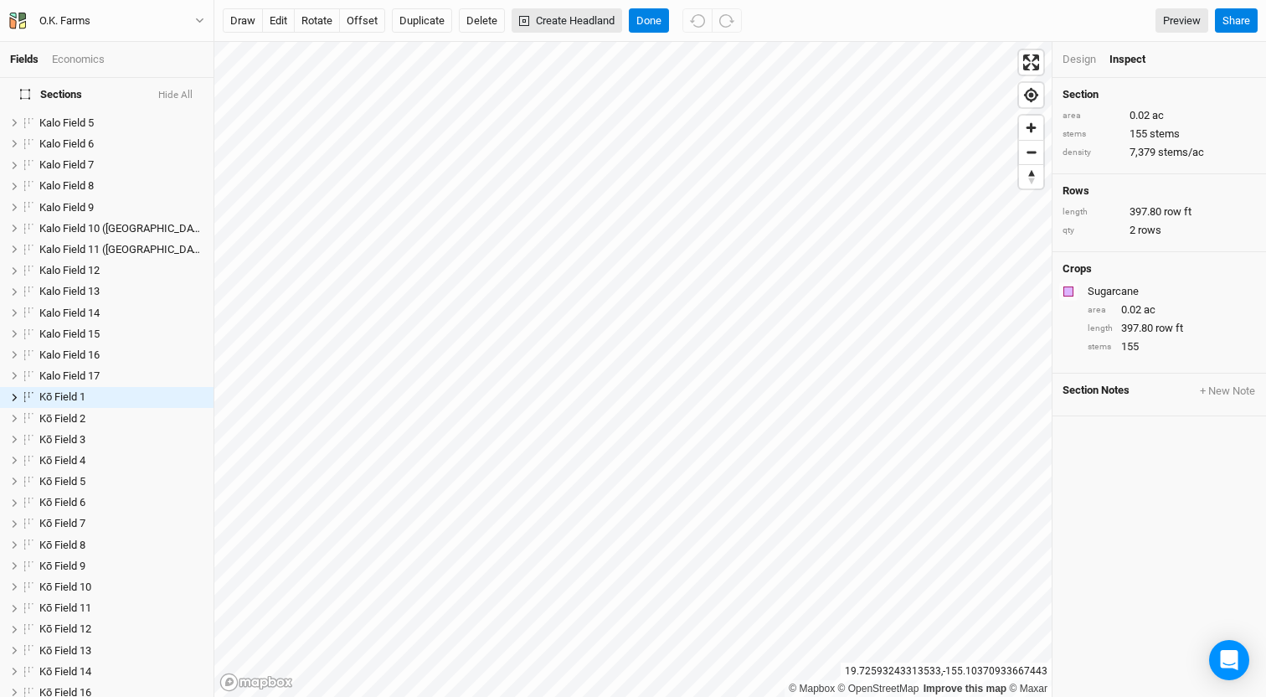
click at [558, 24] on div "Fields Economics Sections Hide All Cassava hide Coffee hide Field 48 hide [GEOG…" at bounding box center [633, 348] width 1266 height 697
click at [643, 25] on button "Done" at bounding box center [649, 20] width 40 height 25
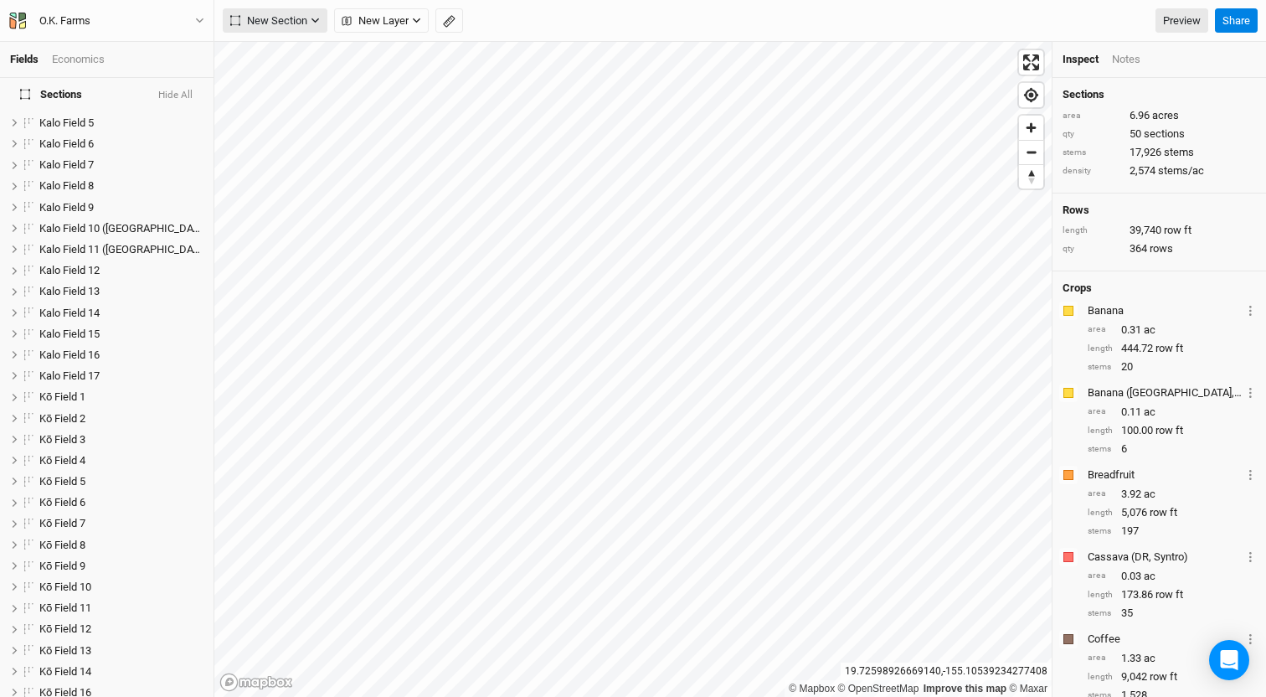
click at [272, 20] on span "New Section" at bounding box center [268, 21] width 77 height 17
click at [272, 56] on div "Grid" at bounding box center [271, 55] width 25 height 19
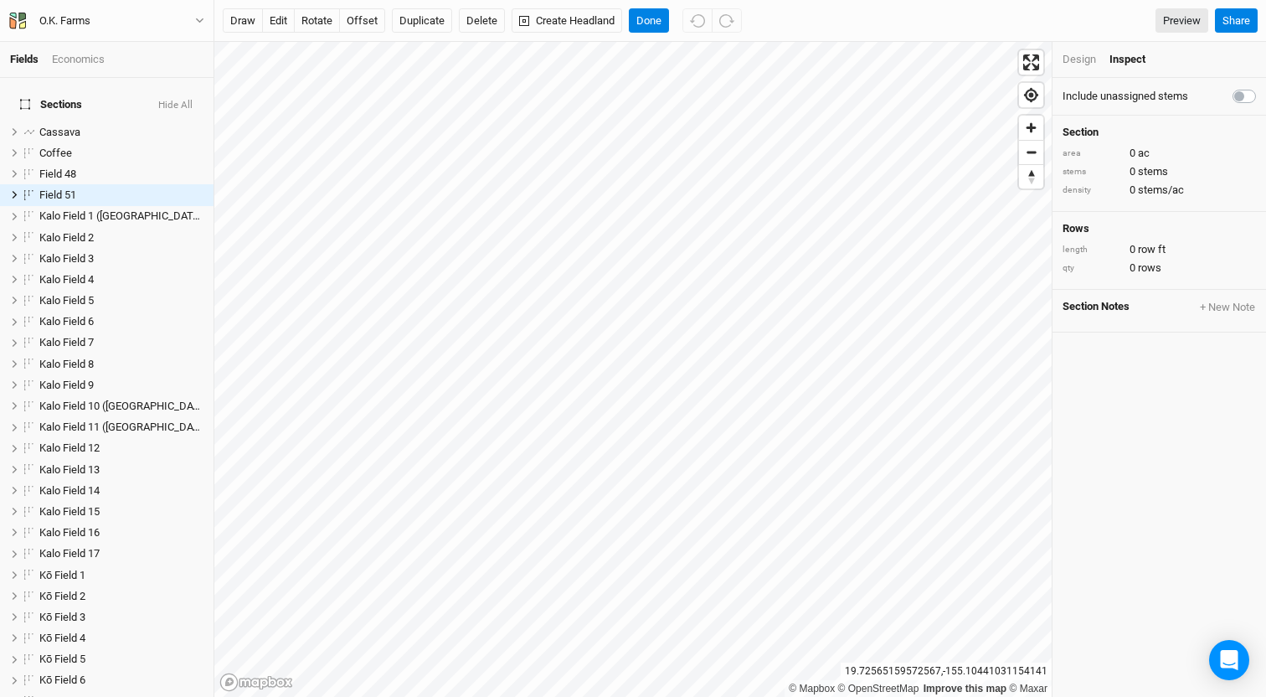
click at [976, 52] on div "Design Inspect" at bounding box center [1158, 60] width 213 height 36
click at [976, 63] on div "Design" at bounding box center [1078, 59] width 33 height 15
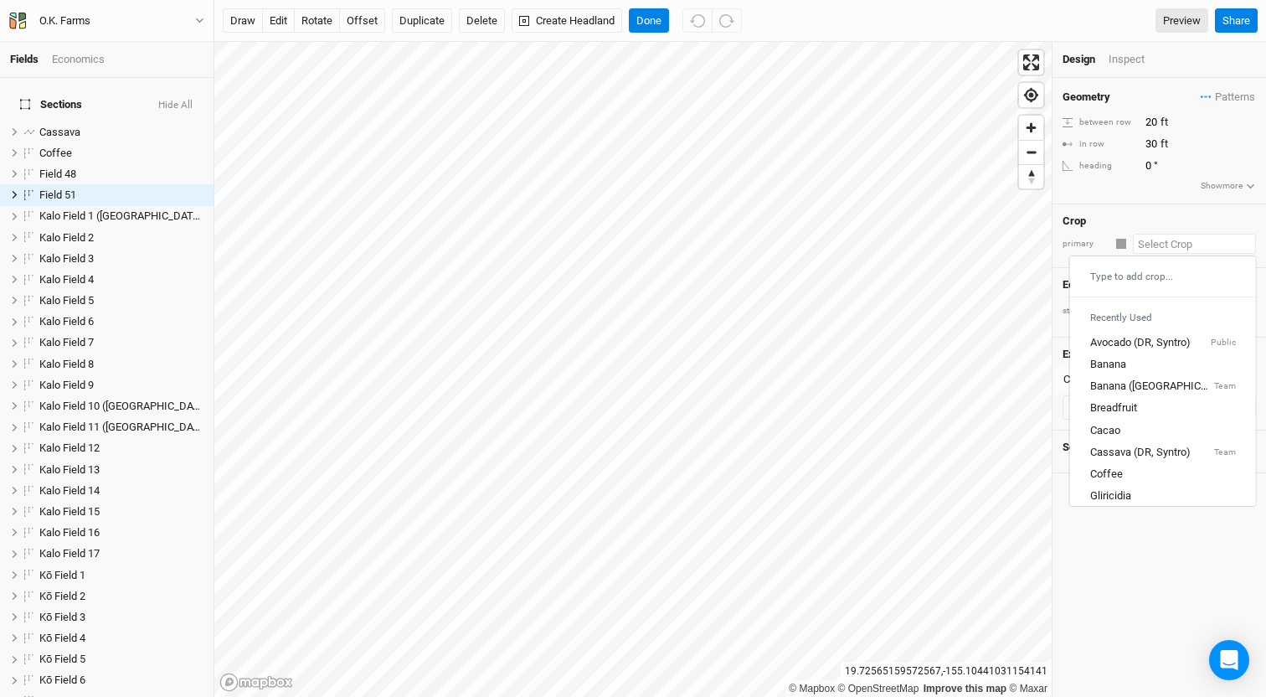
click at [976, 247] on input "text" at bounding box center [1194, 244] width 123 height 20
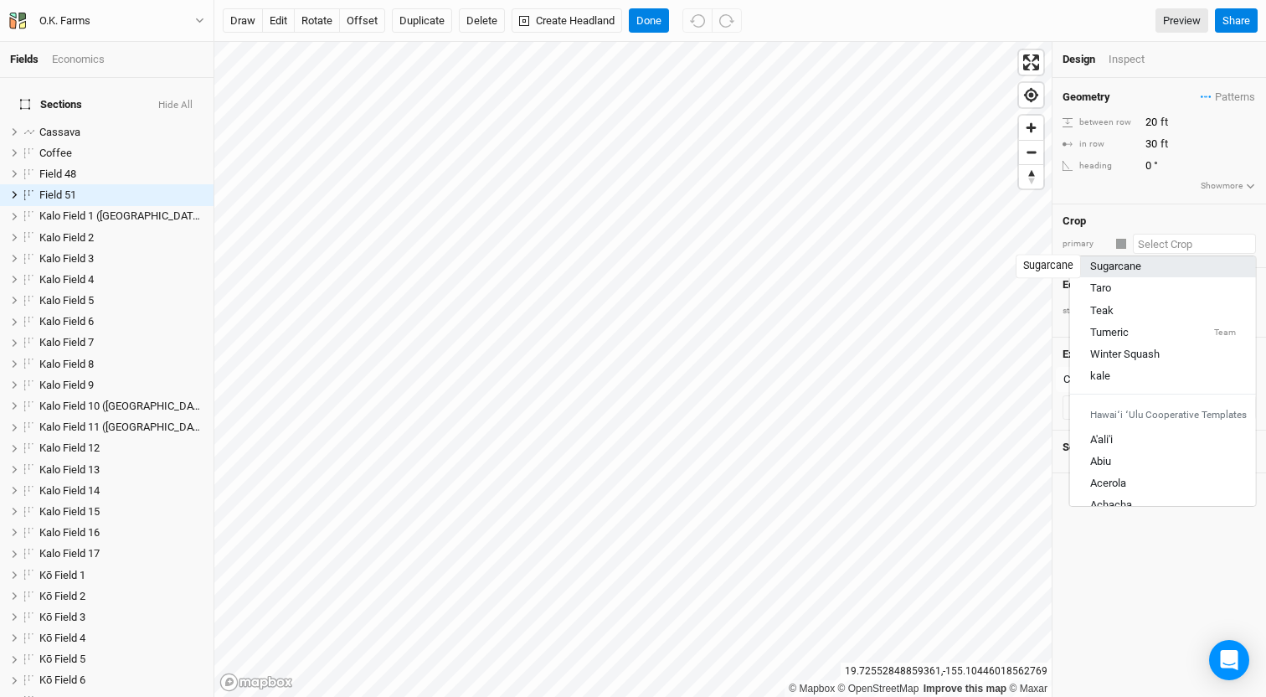
click at [976, 267] on div "Sugarcane" at bounding box center [1115, 267] width 51 height 15
type input "2"
type input "1.5"
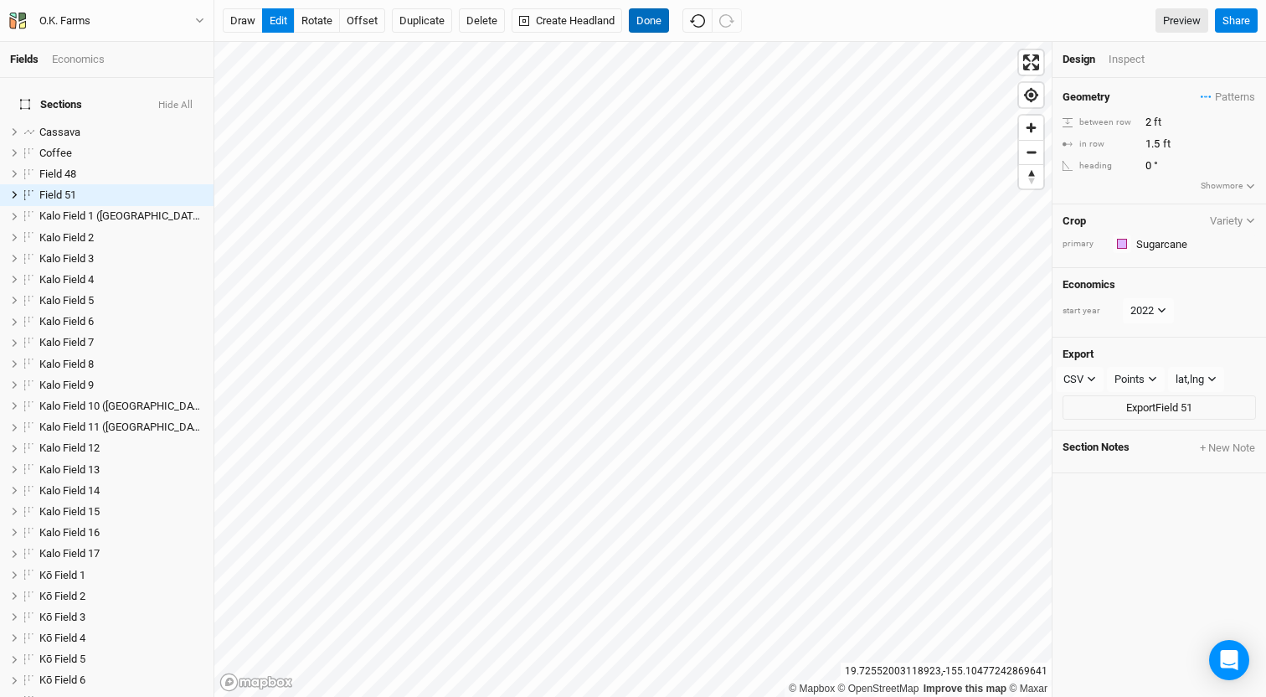
click at [649, 18] on button "Done" at bounding box center [649, 20] width 40 height 25
click at [976, 60] on div "Inspect" at bounding box center [1137, 59] width 59 height 15
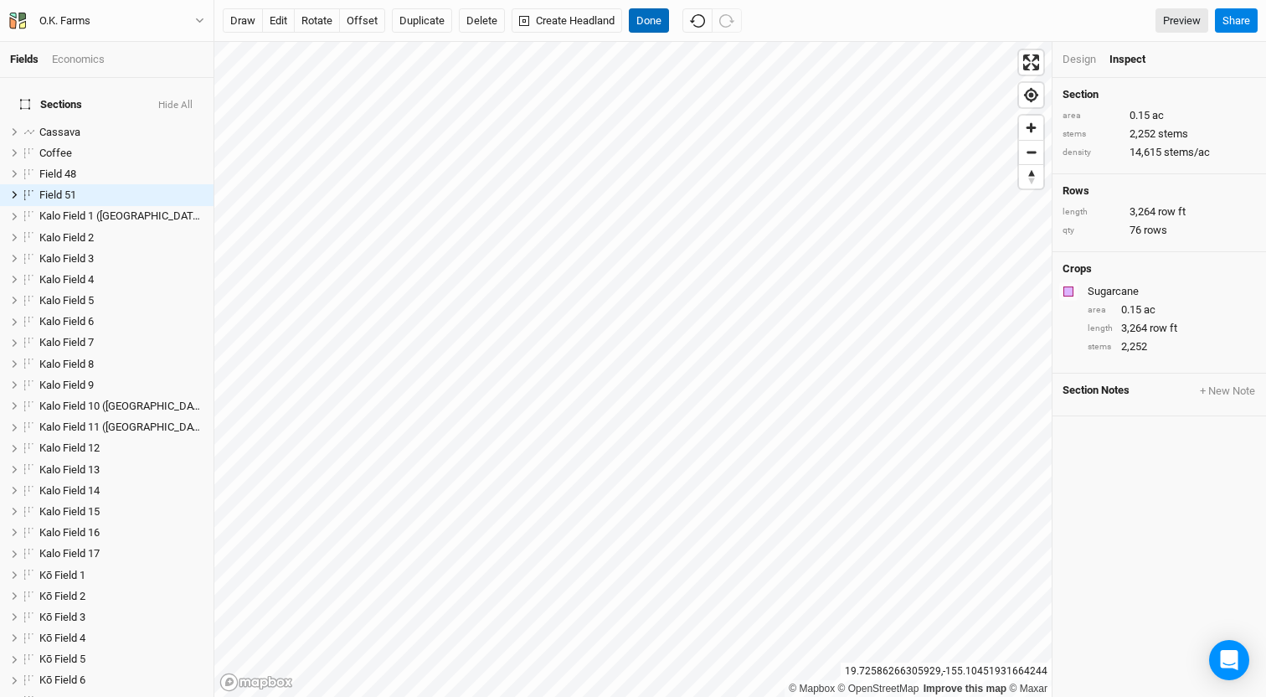
click at [646, 16] on button "Done" at bounding box center [649, 20] width 40 height 25
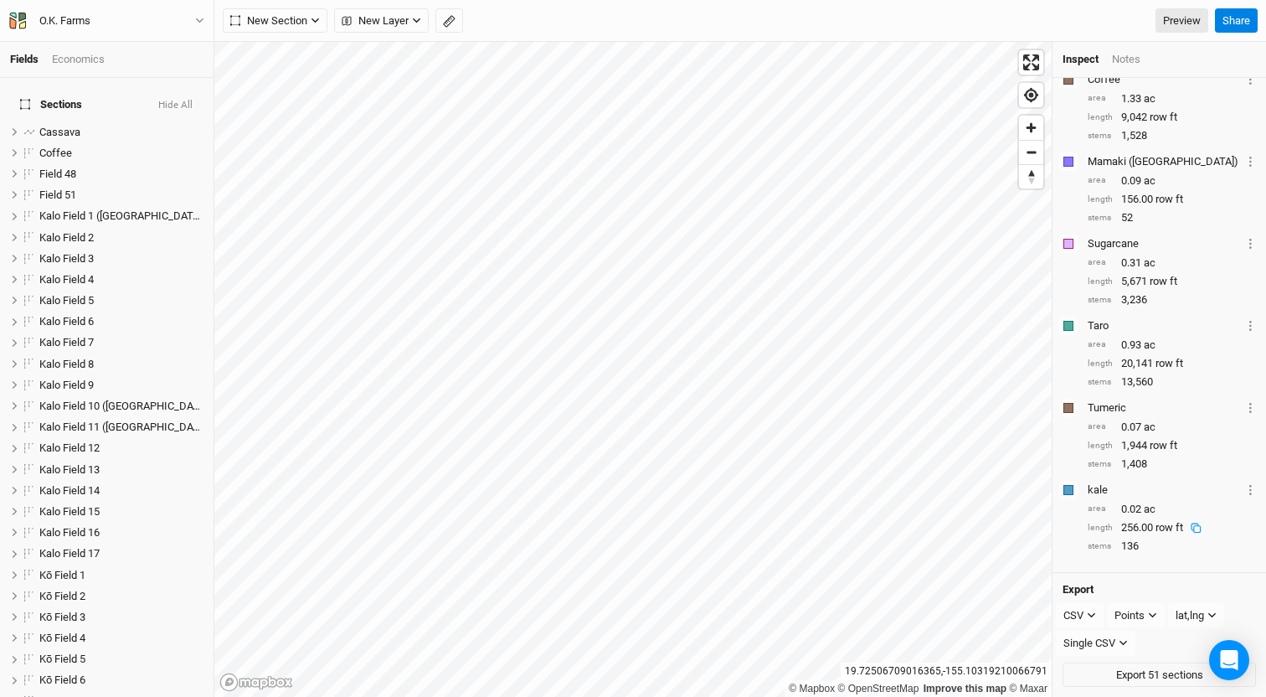
scroll to position [0, 0]
